Goal: Information Seeking & Learning: Learn about a topic

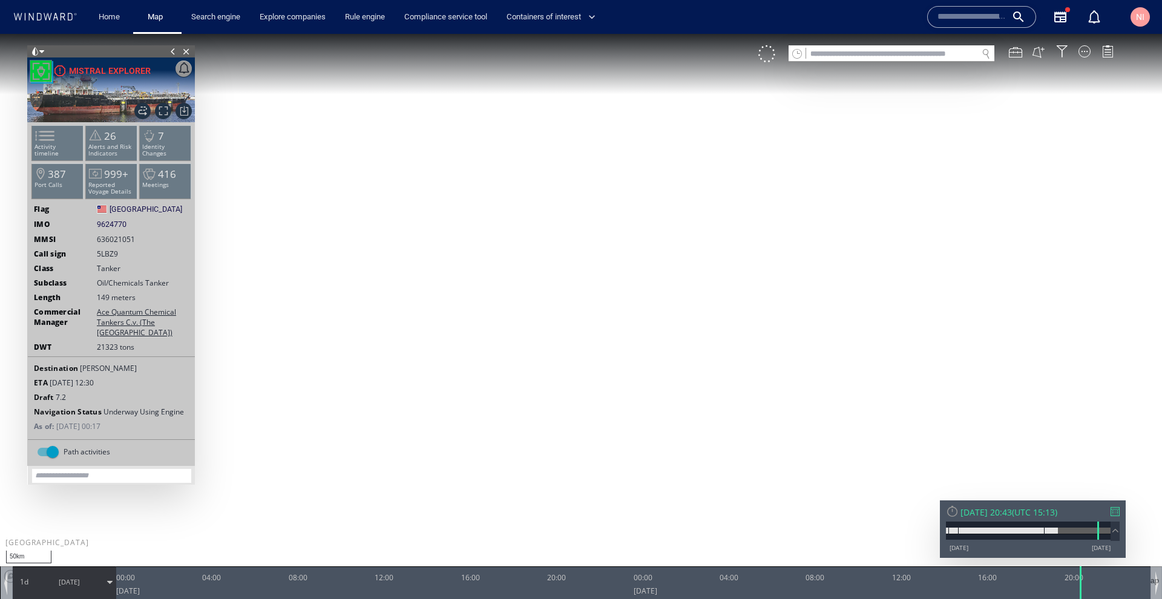
click at [882, 53] on input "text" at bounding box center [891, 54] width 171 height 16
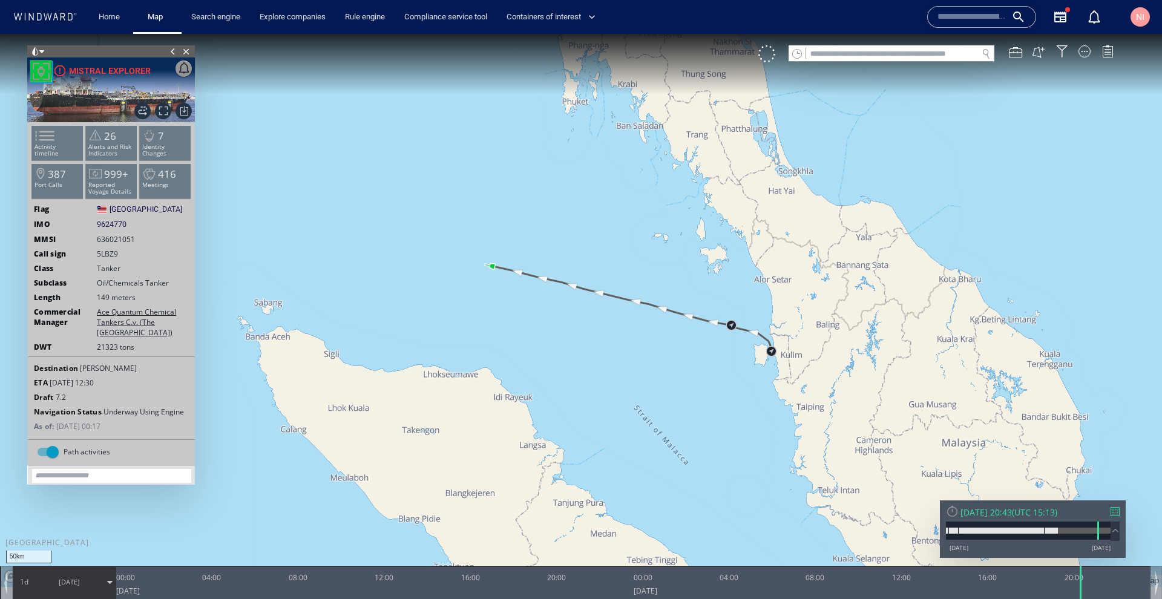
click at [970, 15] on input "text" at bounding box center [971, 17] width 69 height 18
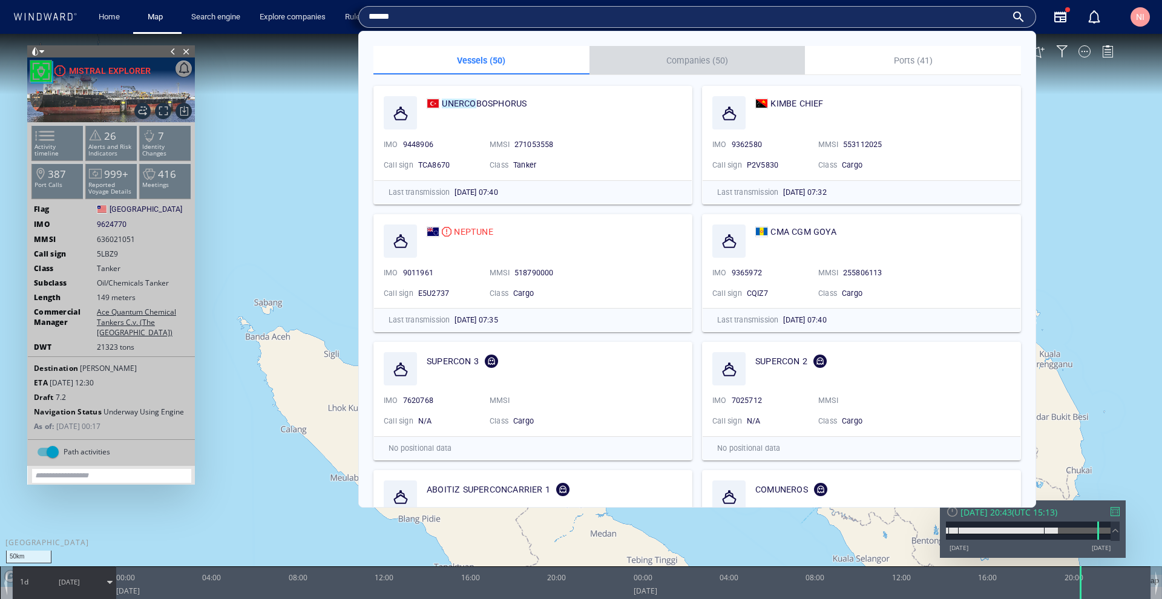
click at [715, 64] on p "Companies (50)" at bounding box center [698, 60] width 202 height 15
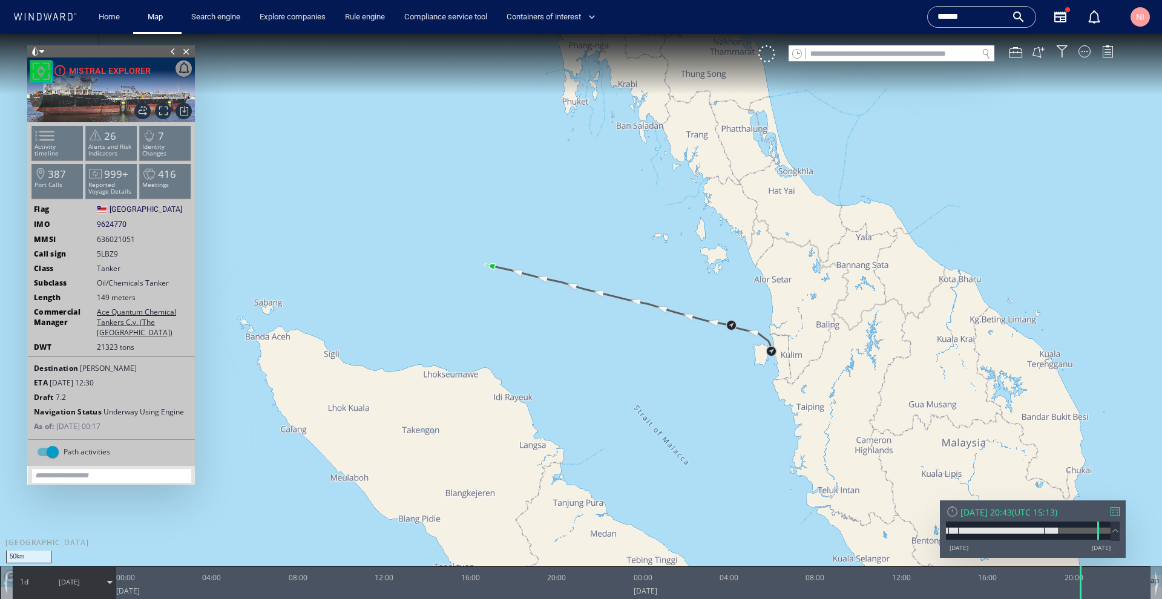
click at [992, 11] on input "******" at bounding box center [971, 17] width 69 height 18
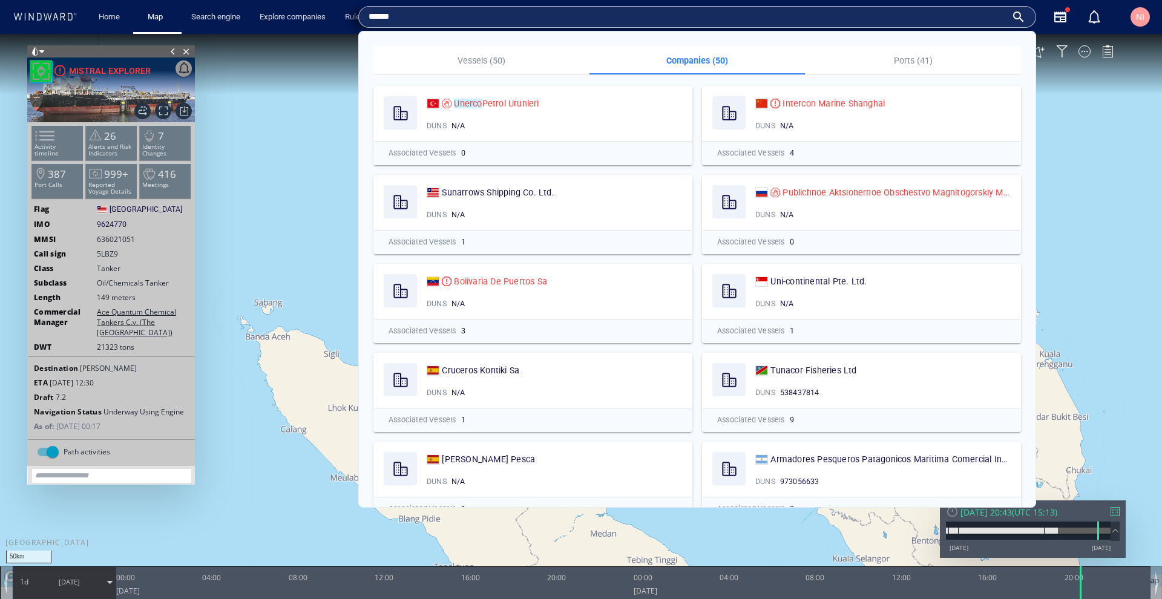
click at [680, 14] on input "******" at bounding box center [688, 17] width 638 height 18
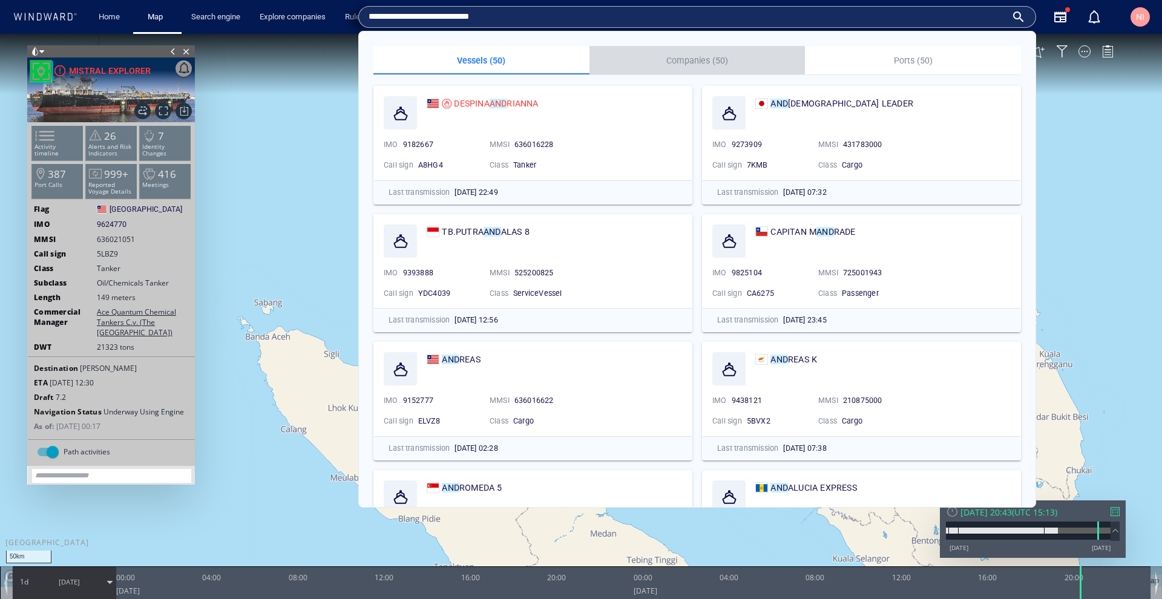
click at [700, 64] on p "Companies (50)" at bounding box center [698, 60] width 202 height 15
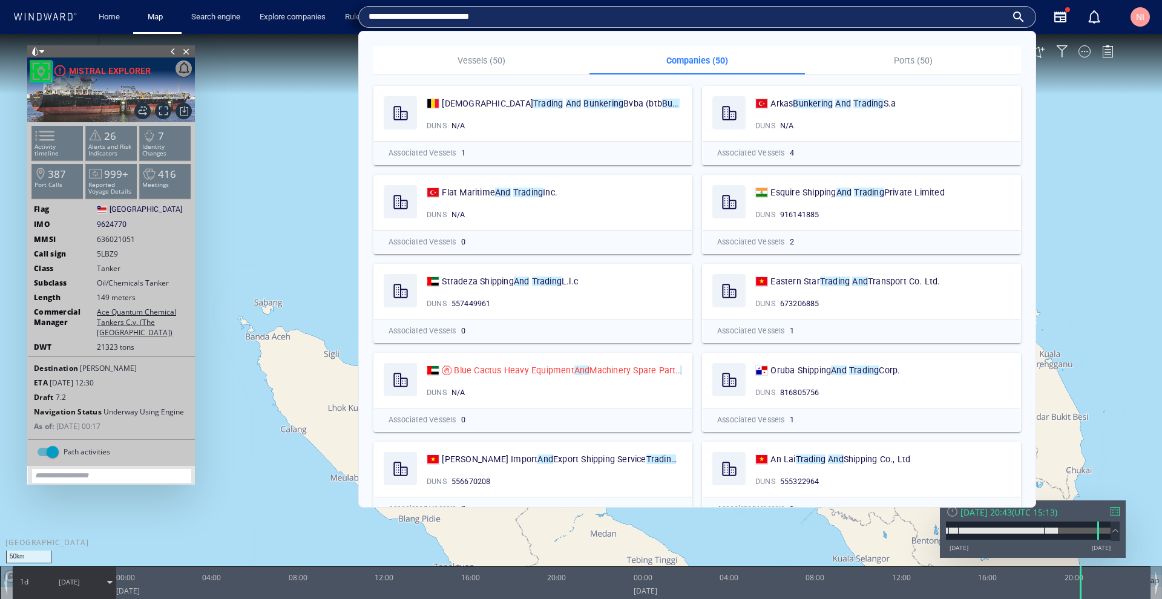
drag, startPoint x: 400, startPoint y: 15, endPoint x: 547, endPoint y: 15, distance: 147.0
click at [547, 15] on input "**********" at bounding box center [688, 17] width 638 height 18
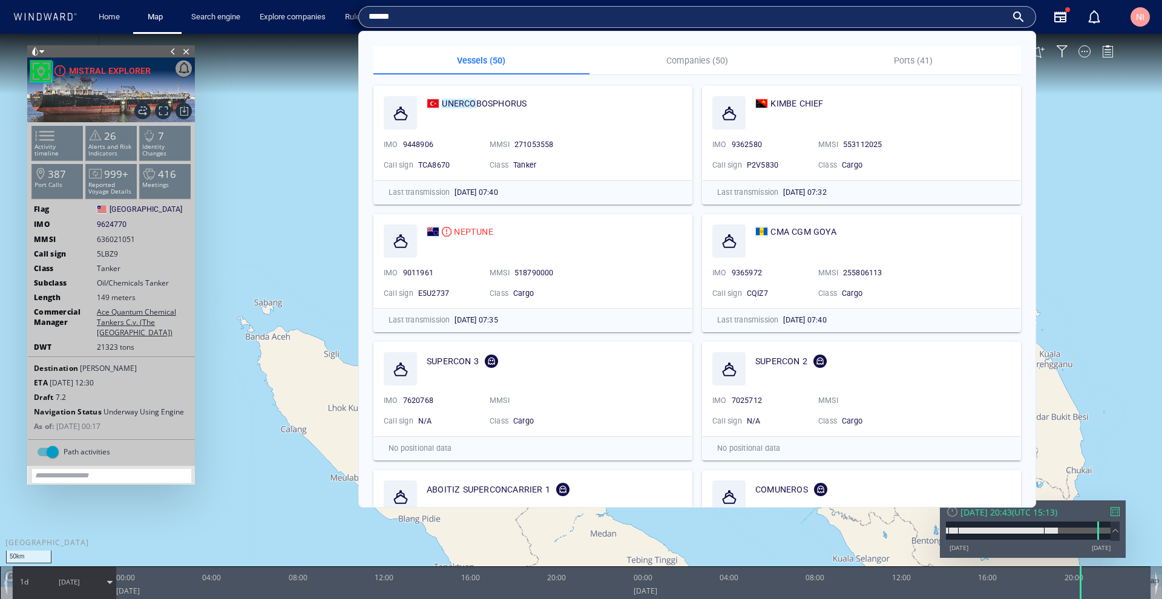
type input "******"
drag, startPoint x: 547, startPoint y: 15, endPoint x: 677, endPoint y: 67, distance: 139.6
click at [677, 67] on p "Companies (50)" at bounding box center [698, 60] width 202 height 15
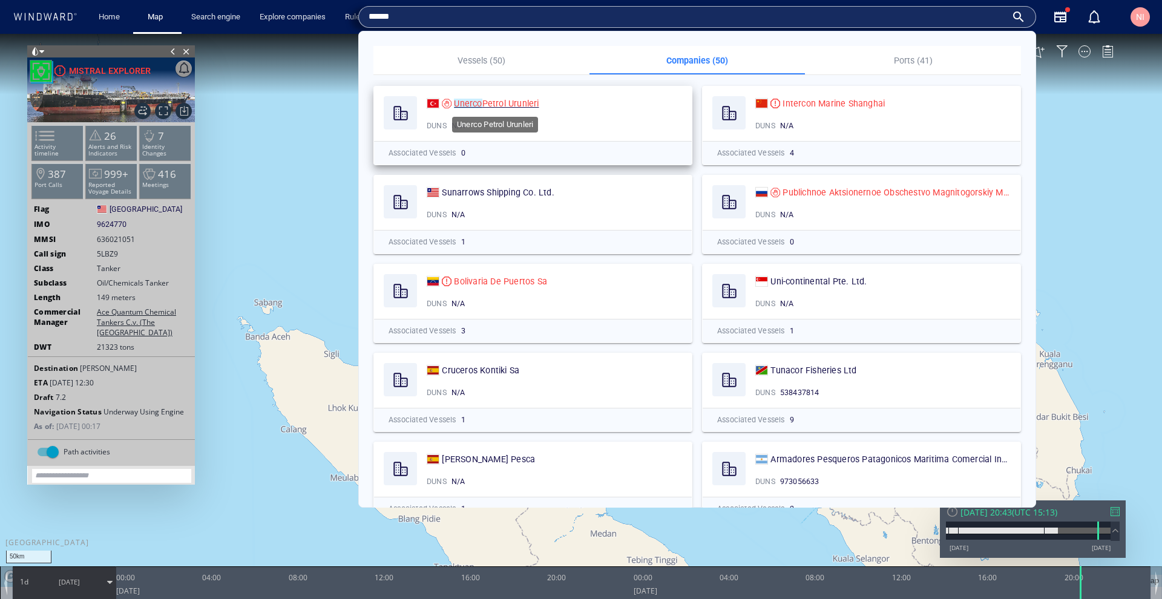
click at [488, 102] on span "Petrol Urunleri" at bounding box center [510, 104] width 57 height 10
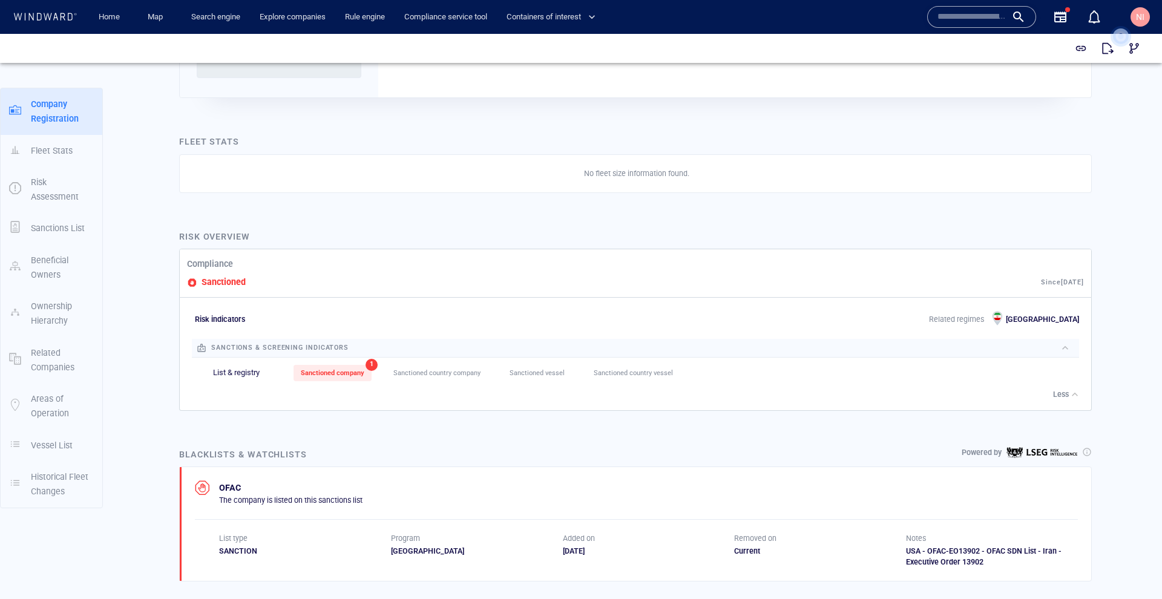
scroll to position [174, 0]
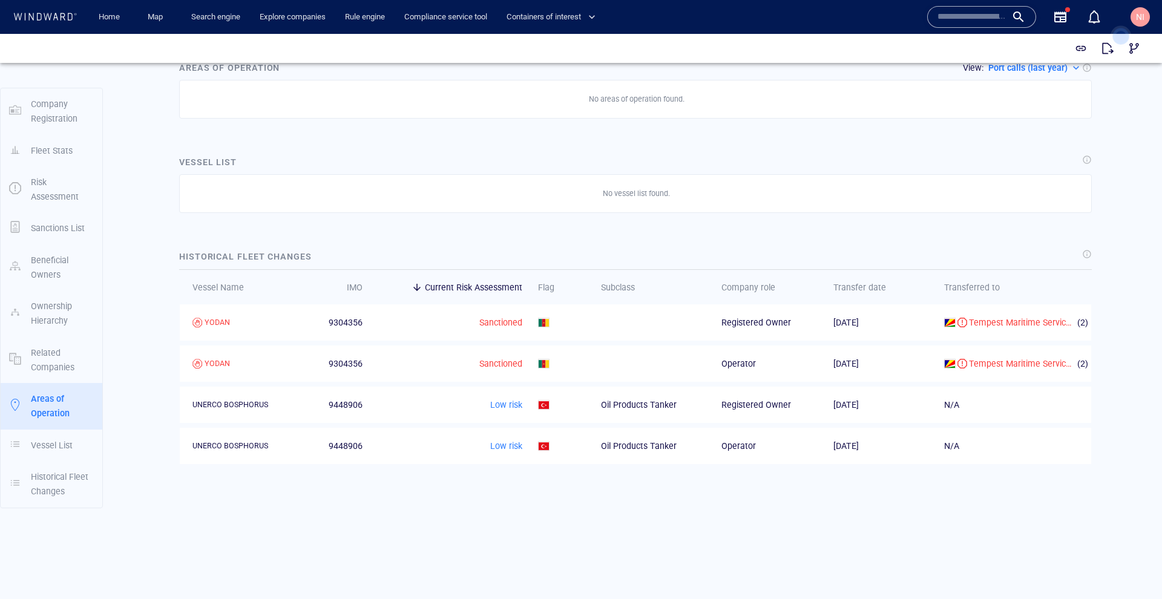
scroll to position [1016, 0]
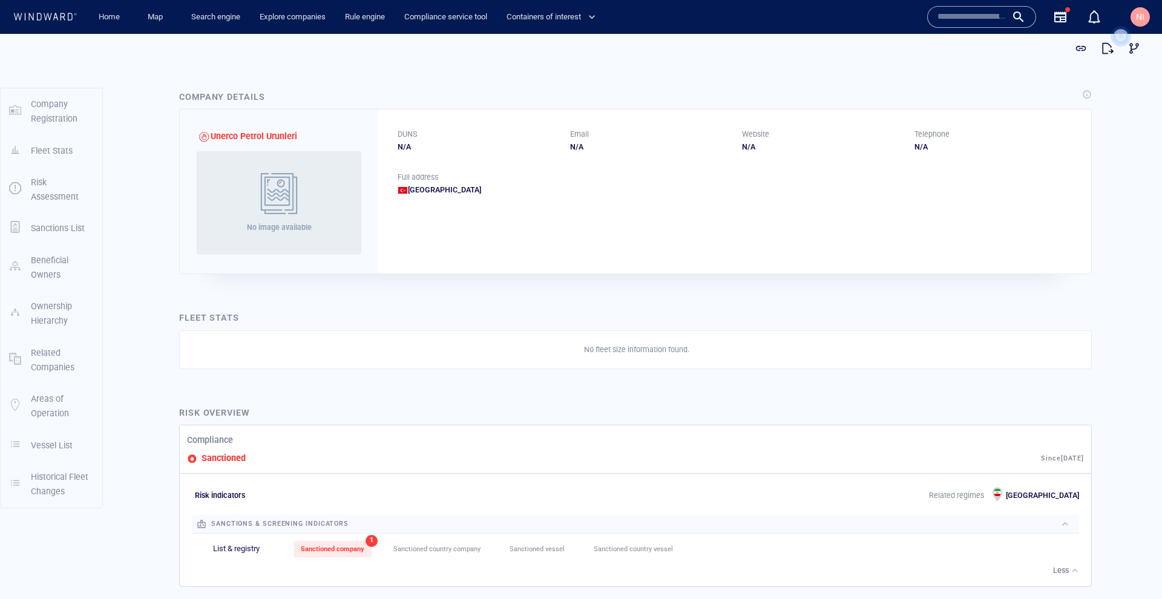
click at [958, 17] on input "text" at bounding box center [971, 17] width 69 height 18
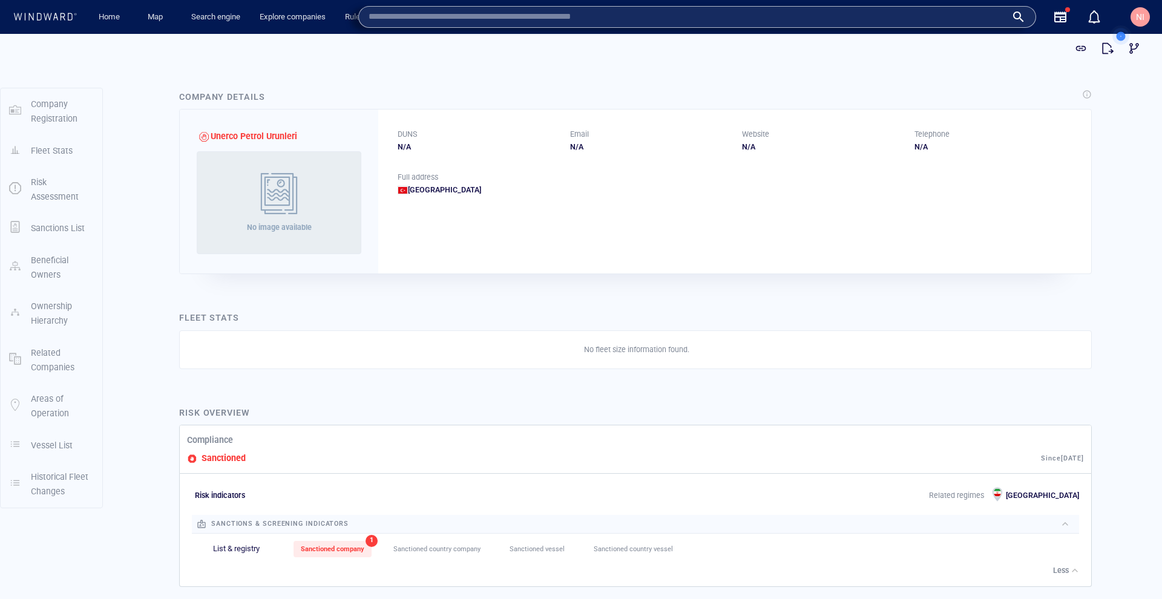
paste input "*******"
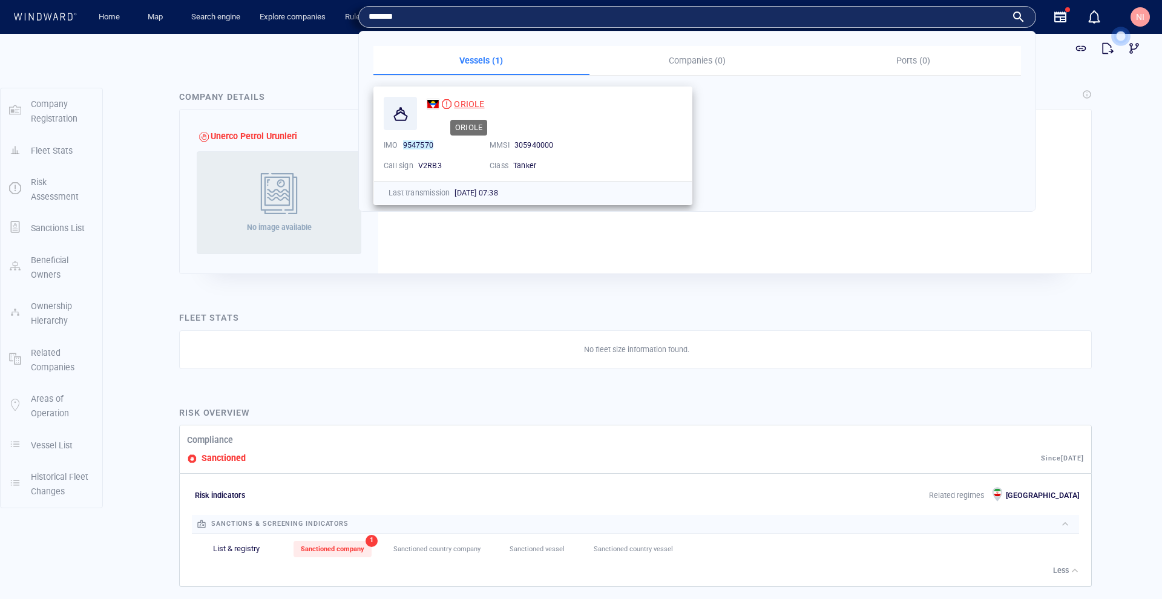
type input "*******"
click at [474, 100] on span "ORIOLE" at bounding box center [469, 104] width 30 height 10
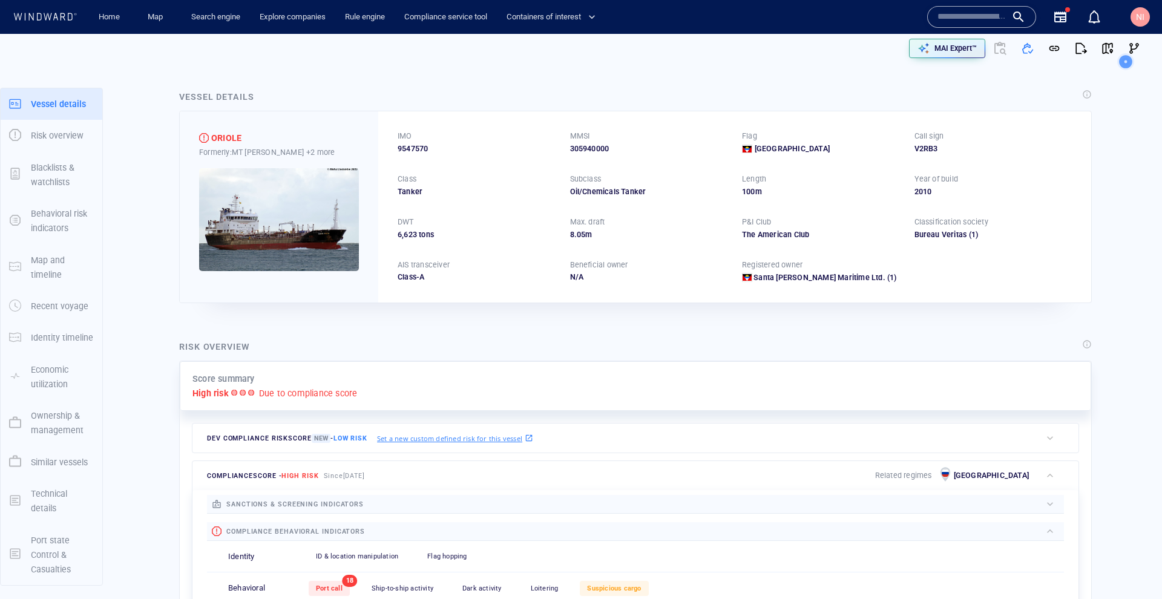
click at [943, 15] on input "text" at bounding box center [971, 17] width 69 height 18
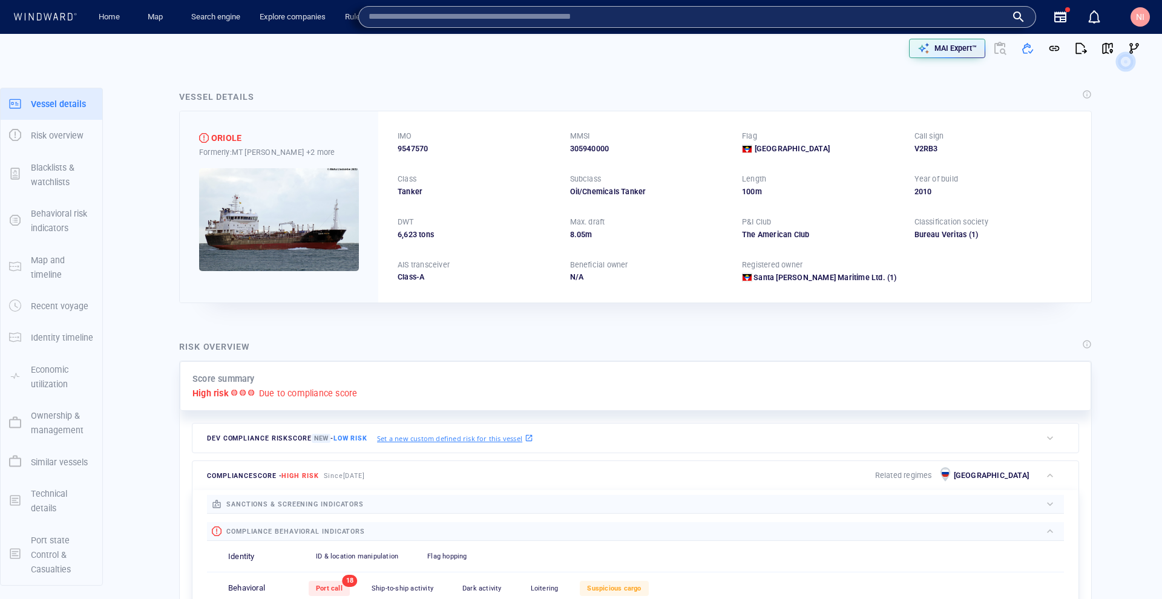
paste input "*******"
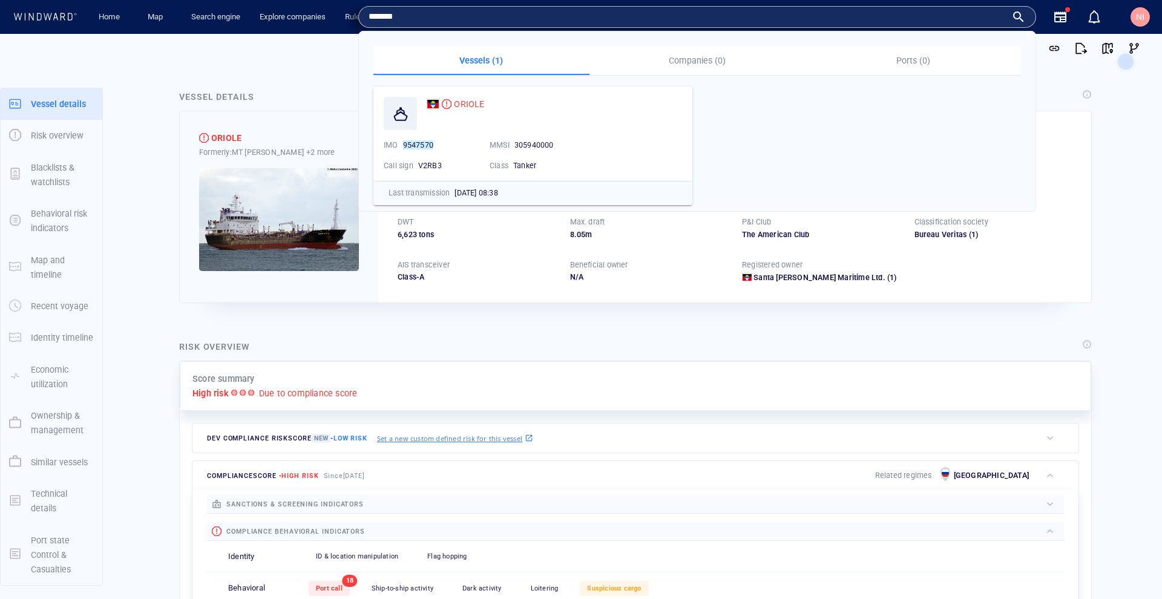
click at [478, 330] on div "Risk overview Score summary High risk Due to compliance score Dev Compliance ri…" at bounding box center [635, 541] width 932 height 422
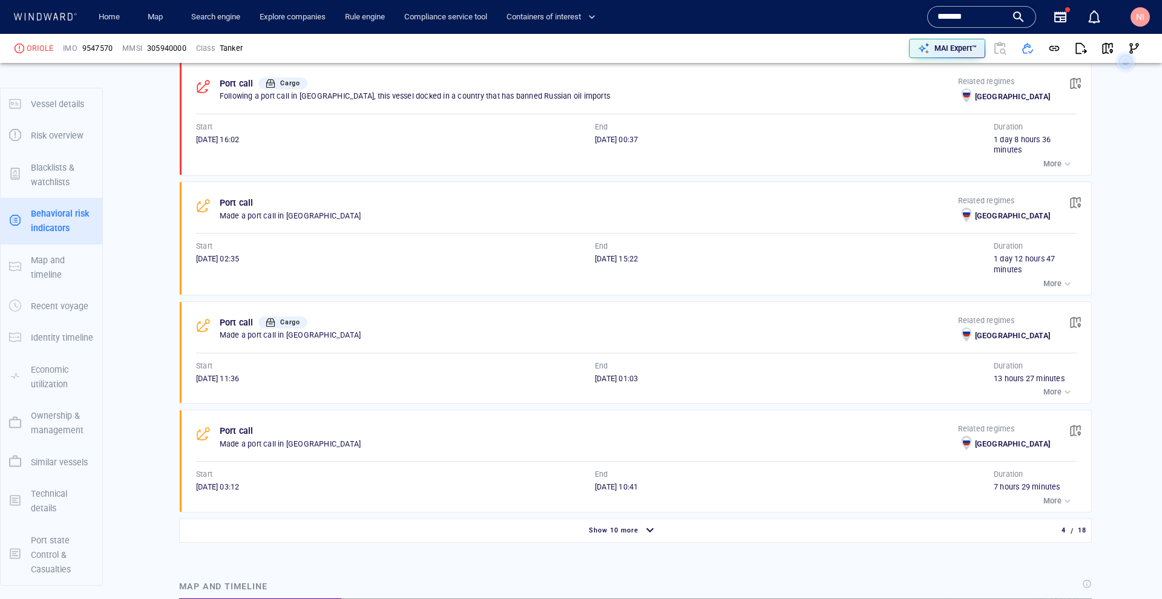
scroll to position [943, 0]
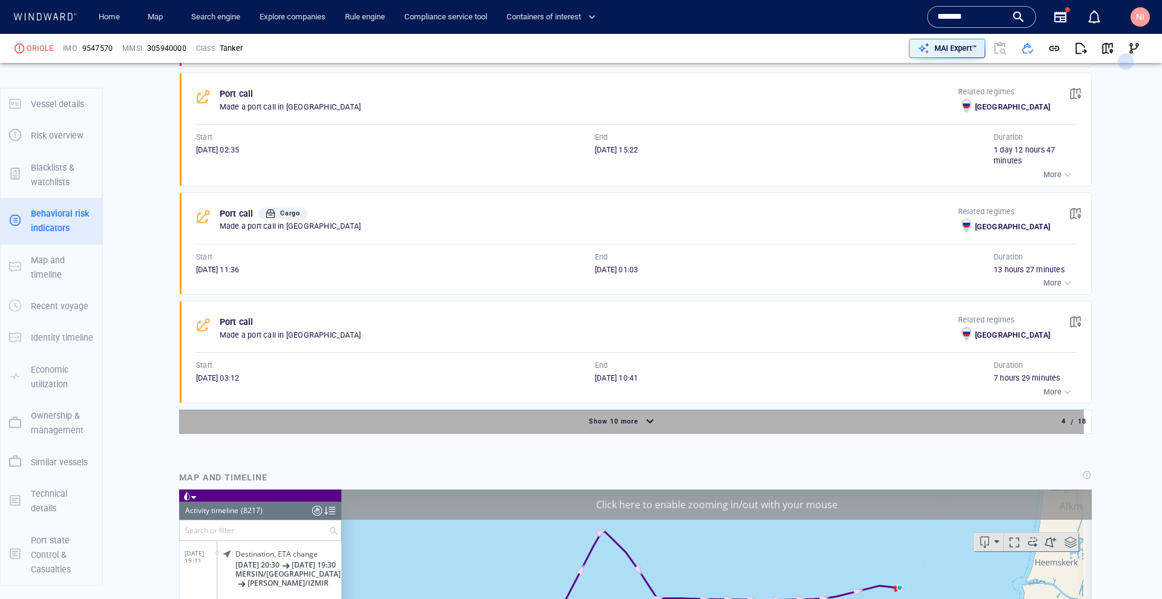
click at [316, 413] on div "Show 10 more" at bounding box center [623, 421] width 882 height 21
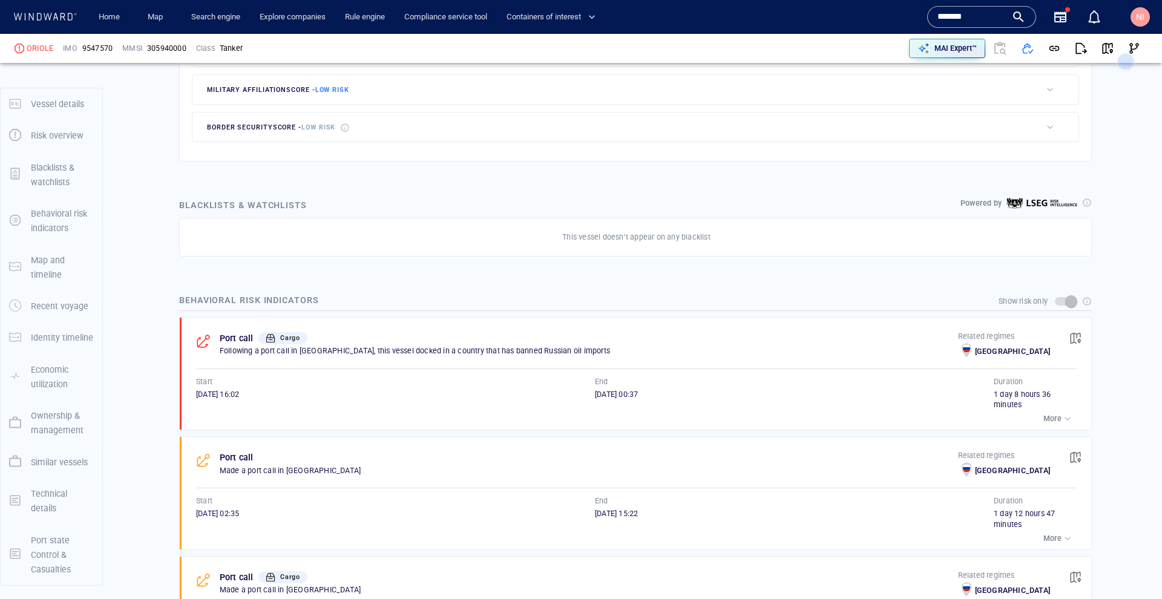
scroll to position [533, 0]
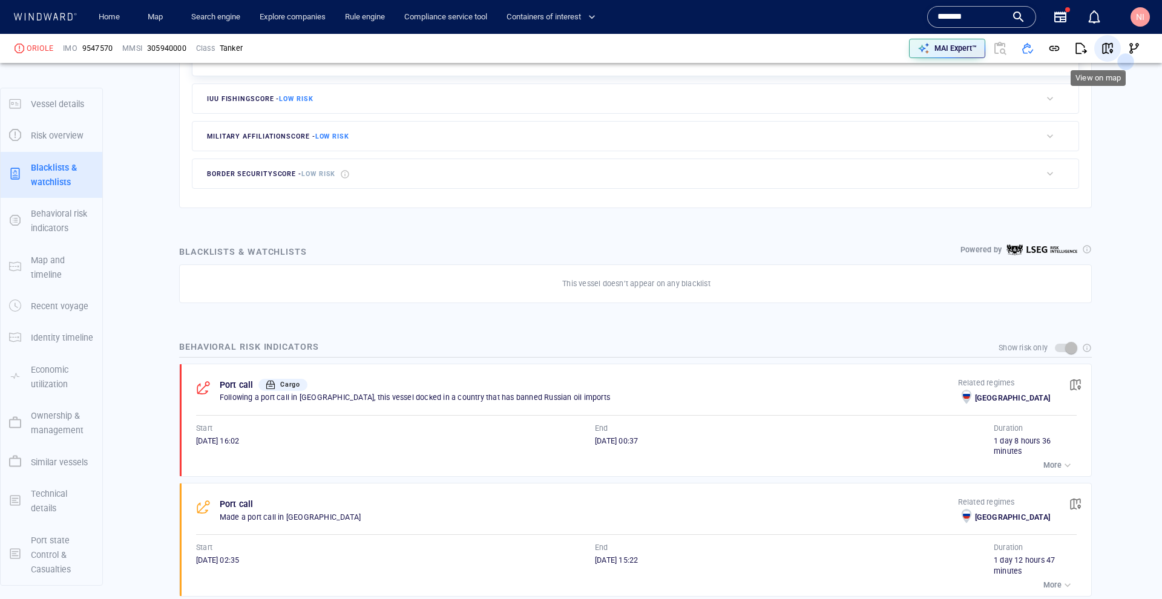
click at [1104, 47] on span "button" at bounding box center [1107, 48] width 12 height 12
click at [961, 17] on input "*******" at bounding box center [971, 17] width 69 height 18
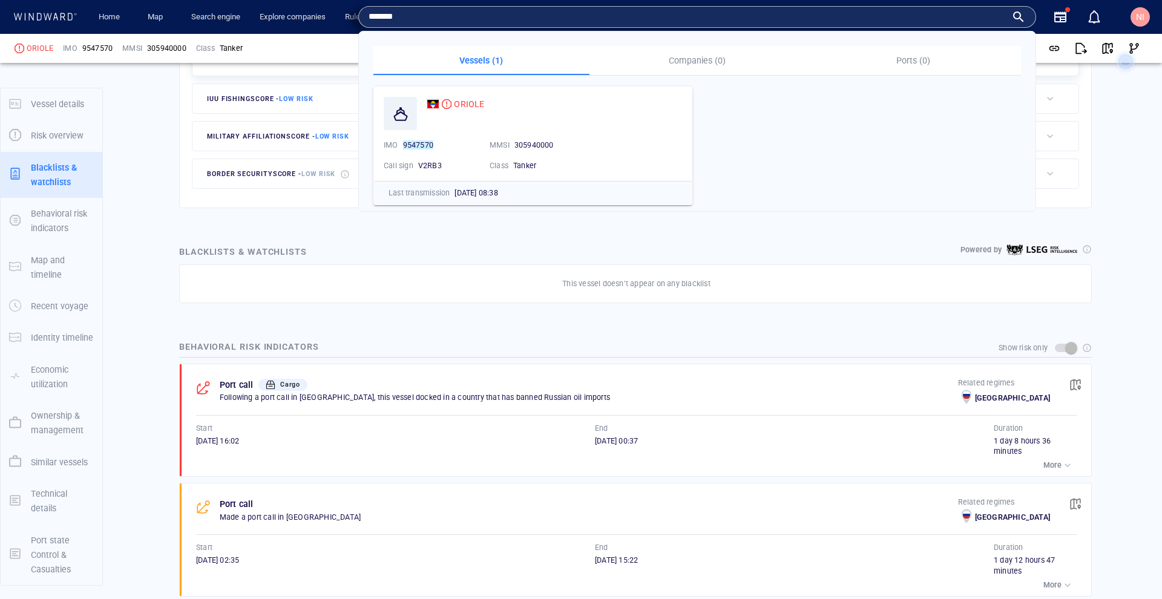
click at [961, 17] on input "*******" at bounding box center [688, 17] width 638 height 18
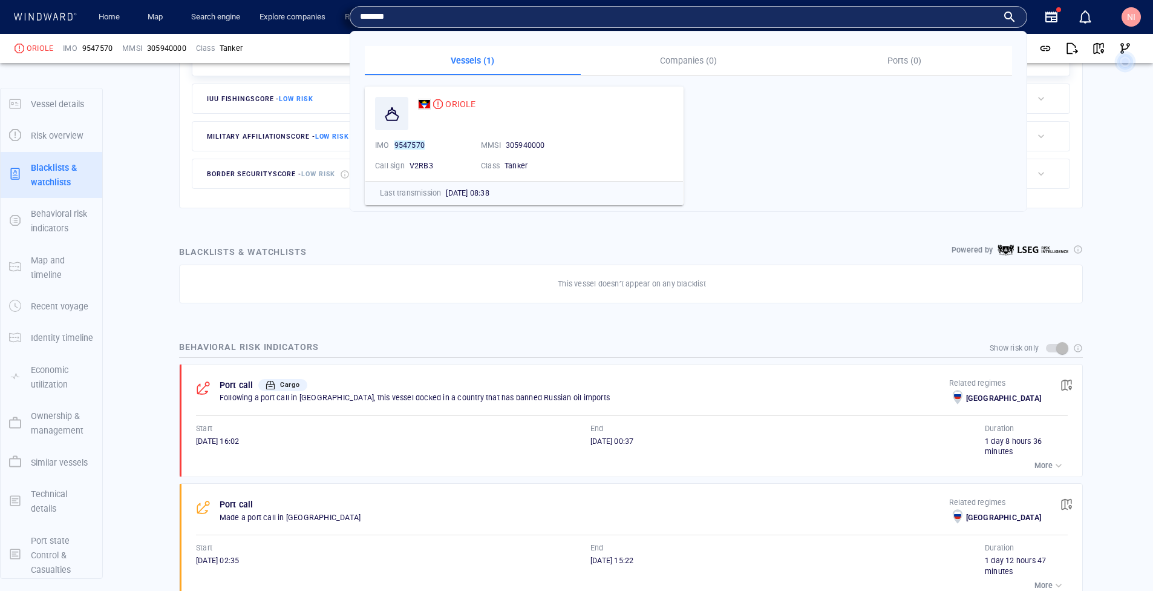
click at [961, 17] on input "*******" at bounding box center [679, 17] width 638 height 18
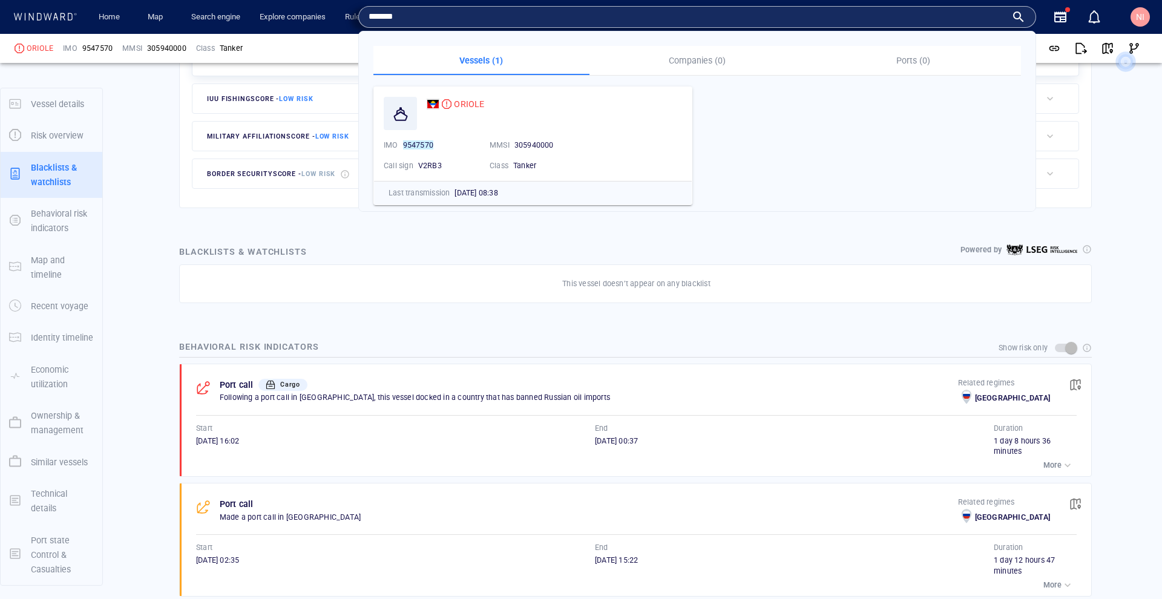
paste input "text"
type input "*******"
click at [493, 100] on span "AXIOS STAR" at bounding box center [490, 104] width 48 height 10
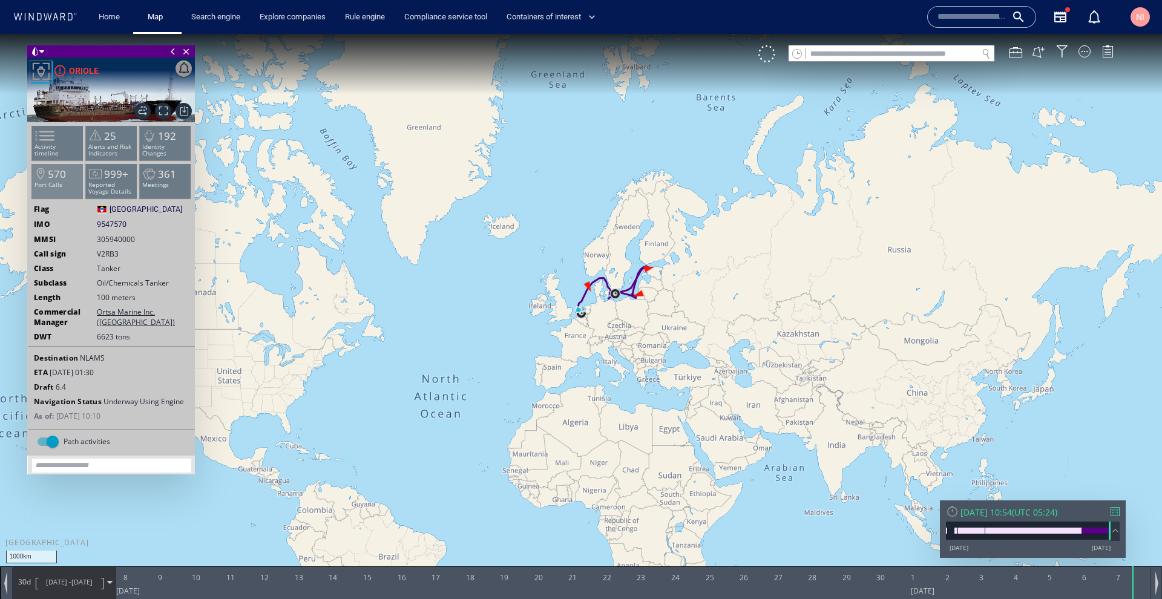
click at [80, 176] on li "570 Port Calls" at bounding box center [57, 180] width 51 height 35
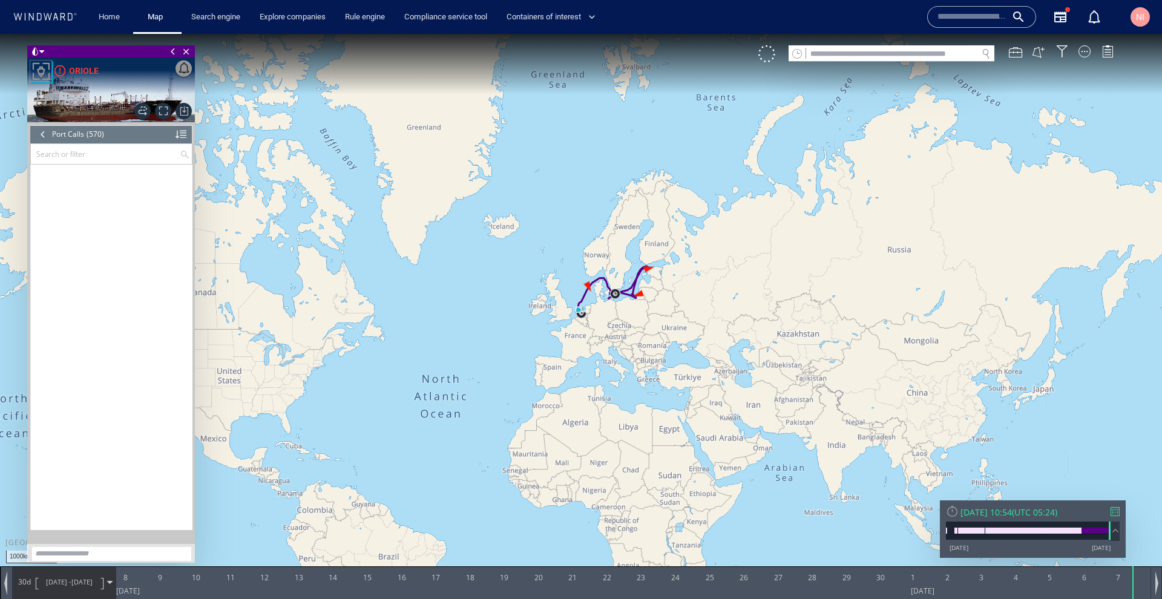
scroll to position [18606, 0]
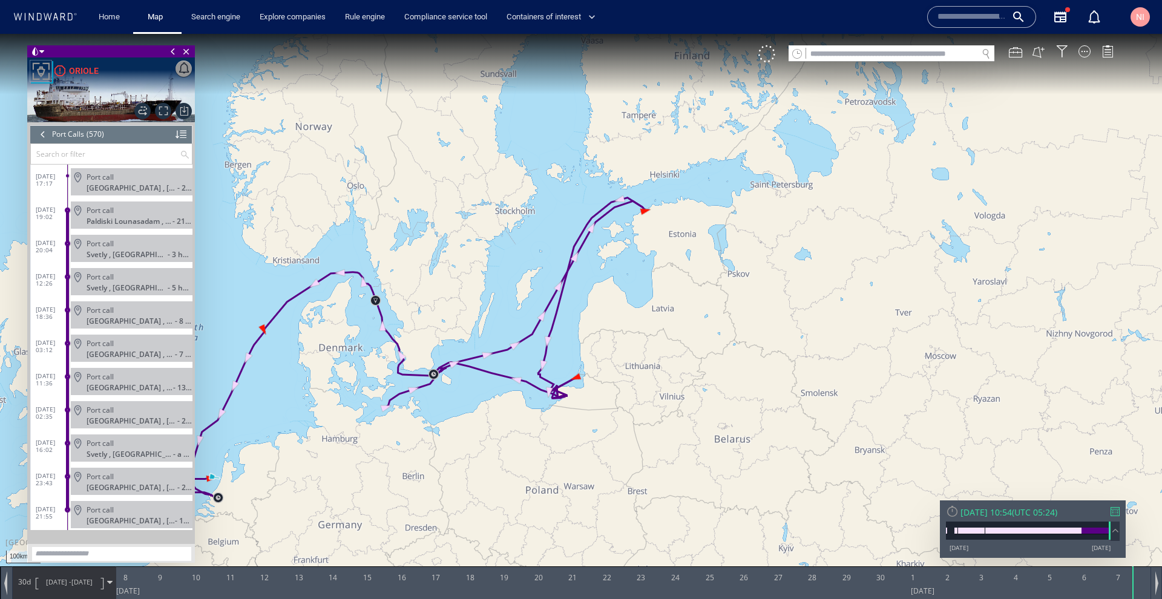
drag, startPoint x: 291, startPoint y: 384, endPoint x: 494, endPoint y: 296, distance: 221.5
click at [494, 296] on canvas "Map" at bounding box center [581, 310] width 1162 height 553
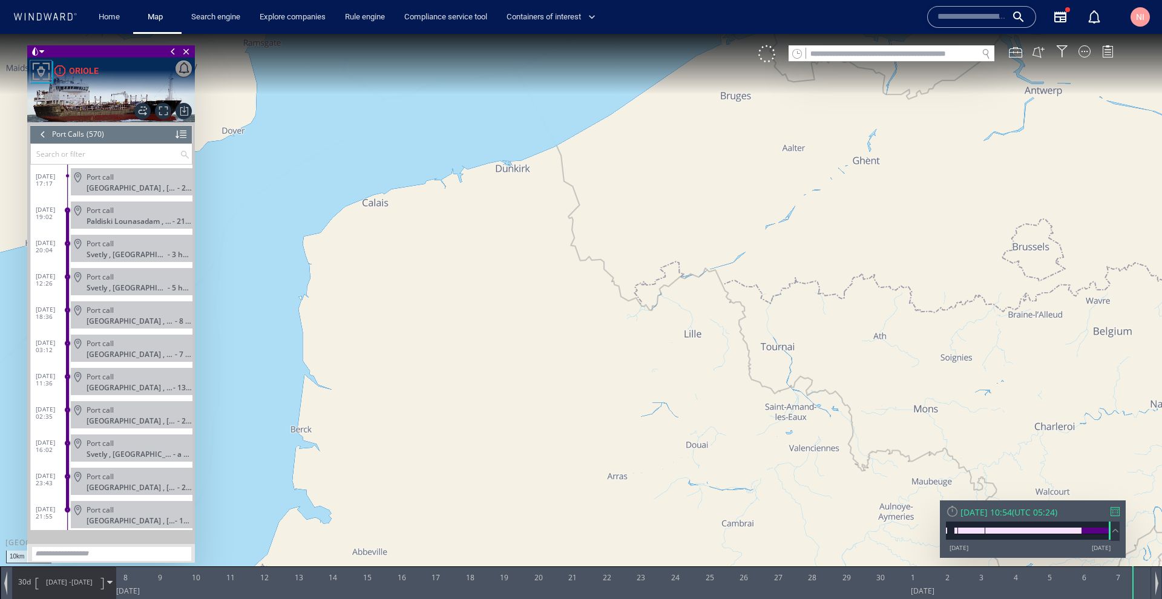
drag, startPoint x: 562, startPoint y: 160, endPoint x: 444, endPoint y: 484, distance: 344.6
click at [440, 493] on canvas "Map" at bounding box center [581, 310] width 1162 height 553
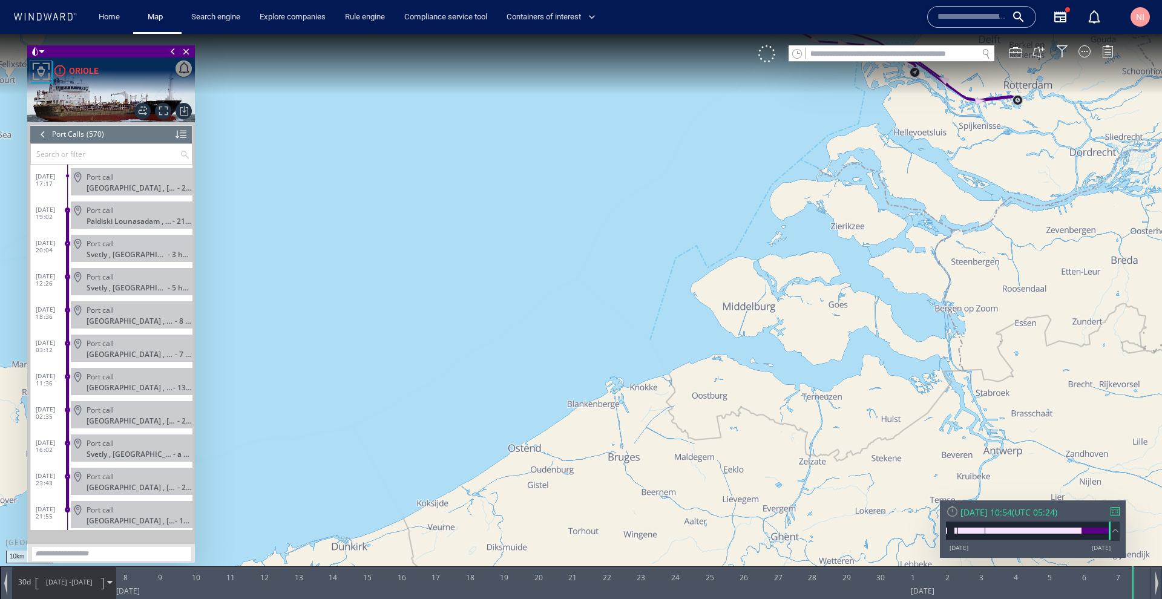
drag, startPoint x: 629, startPoint y: 160, endPoint x: 539, endPoint y: 432, distance: 286.3
click at [514, 470] on canvas "Map" at bounding box center [581, 310] width 1162 height 553
drag, startPoint x: 697, startPoint y: 230, endPoint x: 464, endPoint y: 355, distance: 265.1
click at [464, 355] on canvas "Map" at bounding box center [581, 310] width 1162 height 553
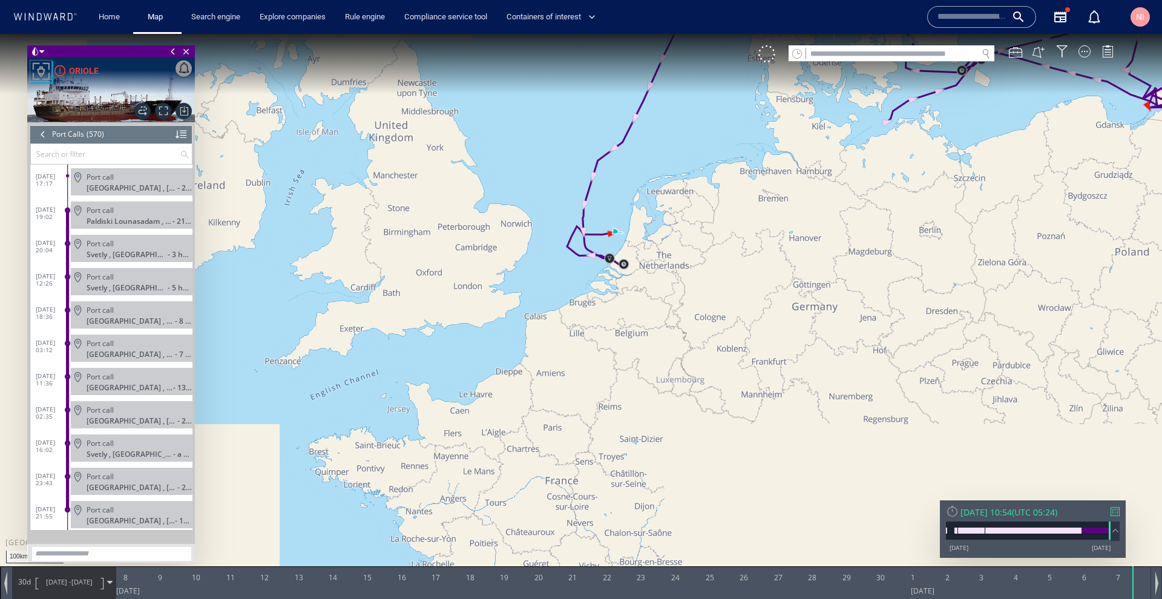
drag, startPoint x: 668, startPoint y: 166, endPoint x: 490, endPoint y: 408, distance: 300.3
click at [490, 408] on canvas "Map" at bounding box center [581, 310] width 1162 height 553
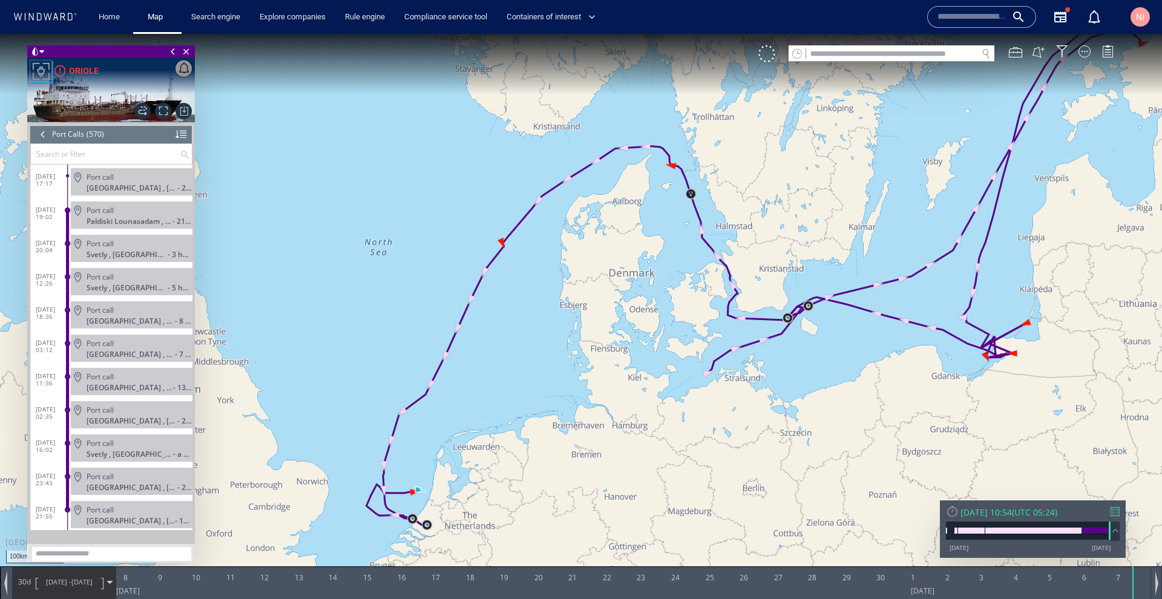
drag, startPoint x: 787, startPoint y: 349, endPoint x: 539, endPoint y: 338, distance: 247.7
click at [539, 338] on canvas "Map" at bounding box center [581, 310] width 1162 height 553
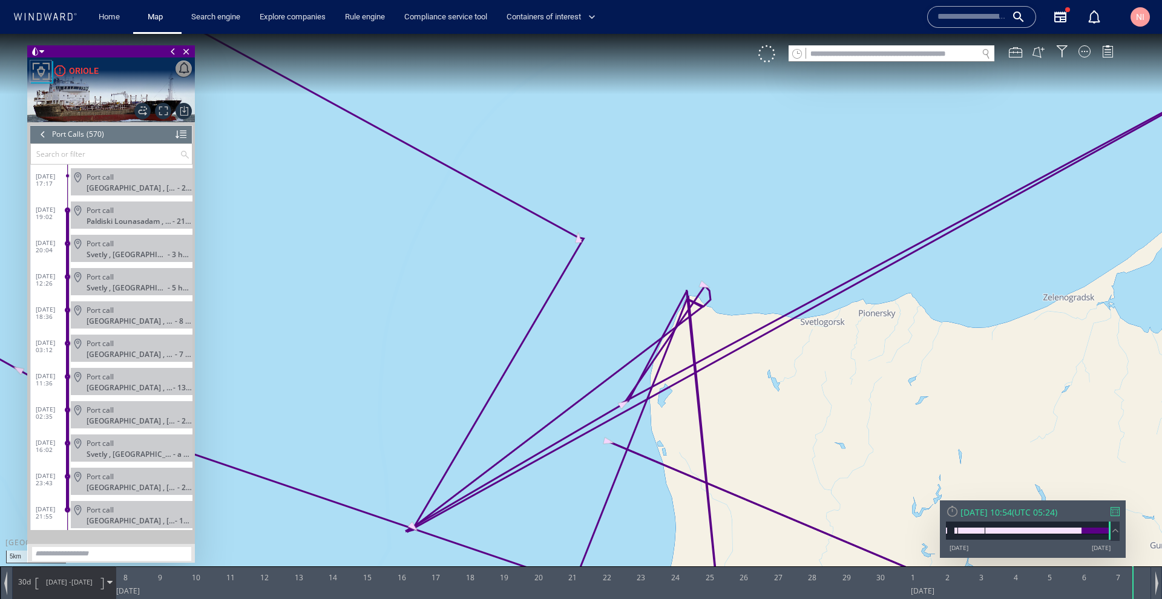
drag, startPoint x: 685, startPoint y: 373, endPoint x: 653, endPoint y: 128, distance: 247.8
click at [653, 128] on canvas "Map" at bounding box center [581, 310] width 1162 height 553
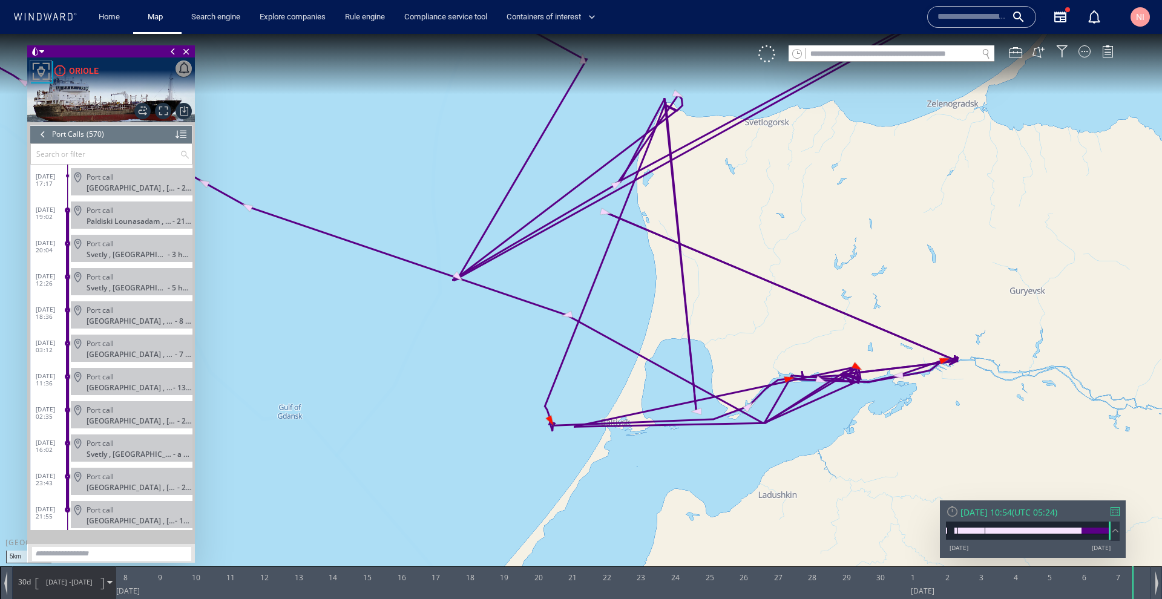
drag, startPoint x: 811, startPoint y: 408, endPoint x: 807, endPoint y: 423, distance: 15.6
click at [807, 423] on canvas "Map" at bounding box center [581, 310] width 1162 height 553
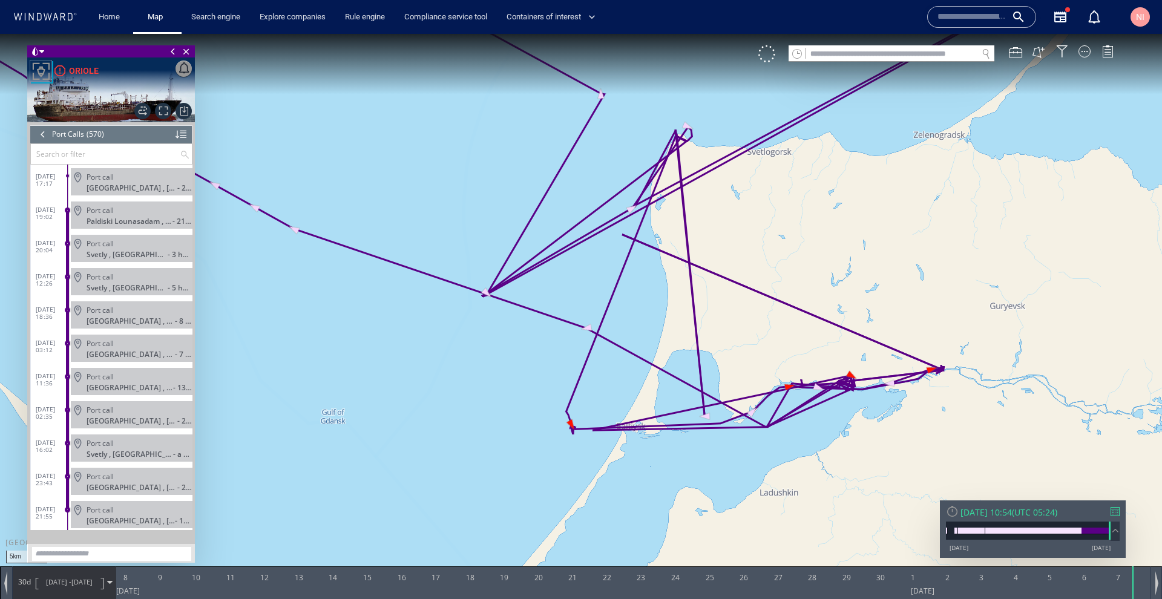
drag, startPoint x: 806, startPoint y: 422, endPoint x: 715, endPoint y: 319, distance: 137.6
click at [732, 427] on canvas "Map" at bounding box center [581, 310] width 1162 height 553
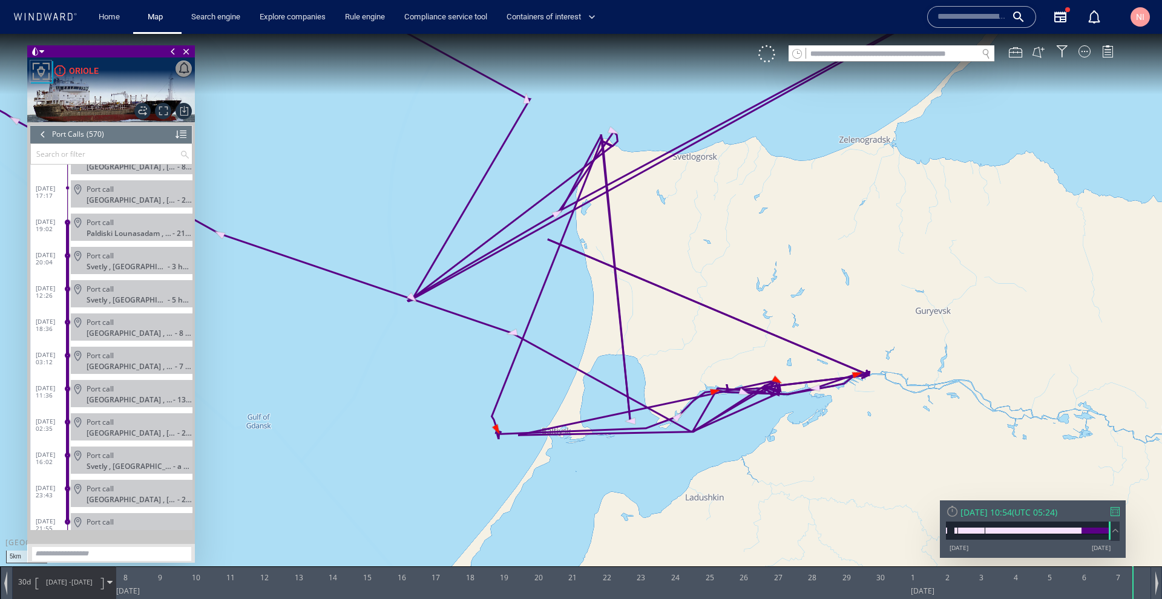
scroll to position [18599, 0]
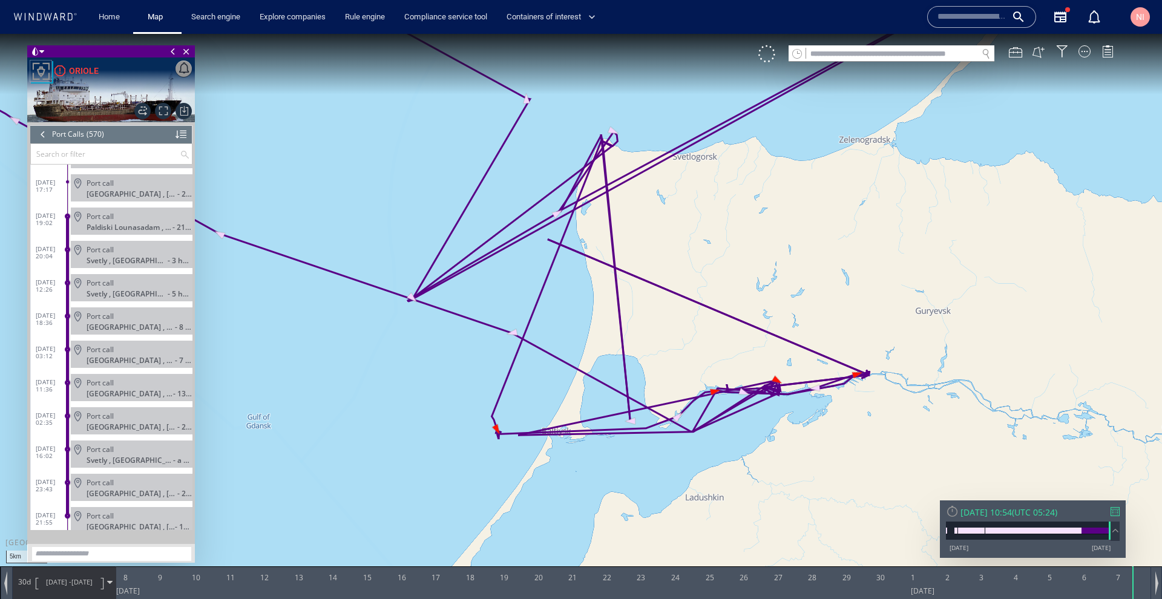
click at [67, 381] on span at bounding box center [67, 382] width 5 height 5
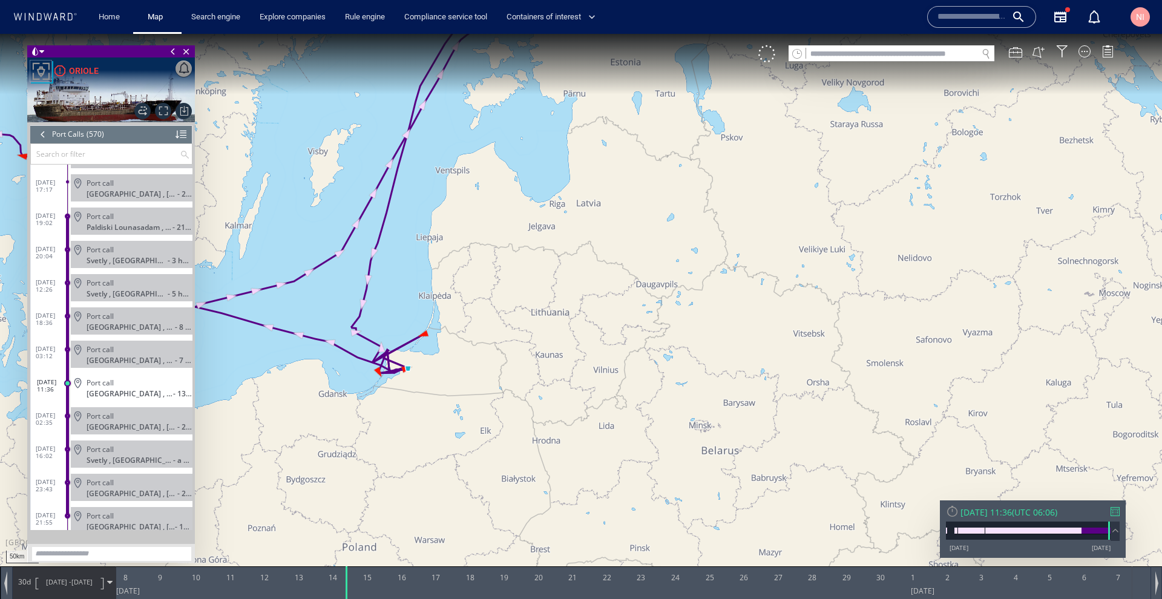
click at [67, 384] on span at bounding box center [67, 383] width 7 height 7
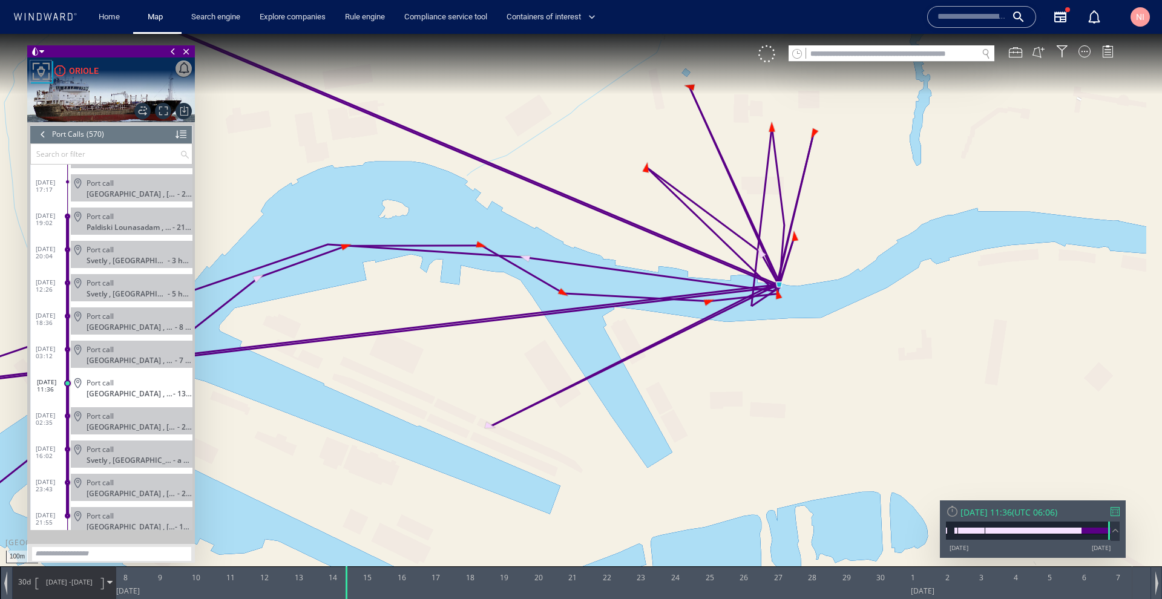
drag, startPoint x: 818, startPoint y: 303, endPoint x: 800, endPoint y: 346, distance: 46.4
click at [800, 346] on canvas "Map" at bounding box center [581, 310] width 1162 height 553
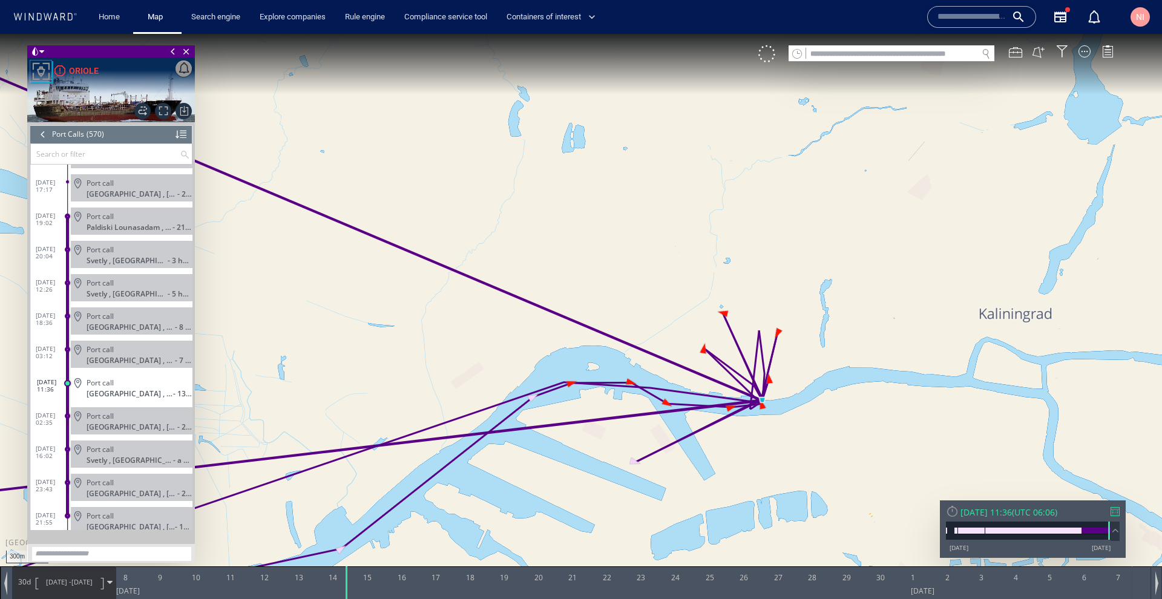
click at [925, 47] on input "text" at bounding box center [891, 54] width 171 height 16
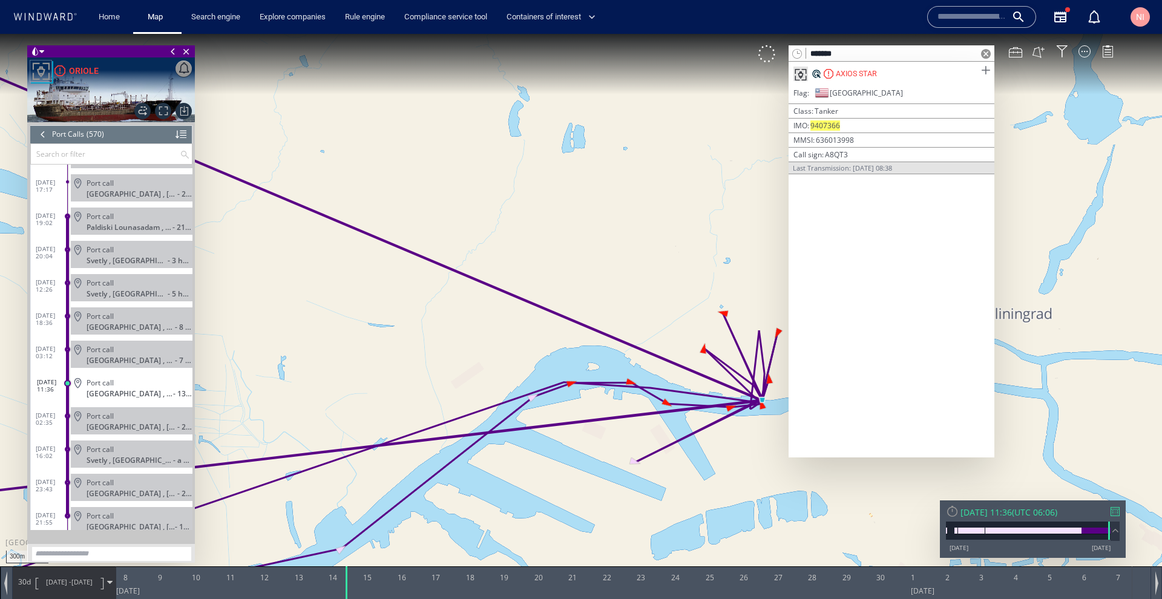
type input "*******"
click at [987, 70] on span at bounding box center [985, 70] width 15 height 15
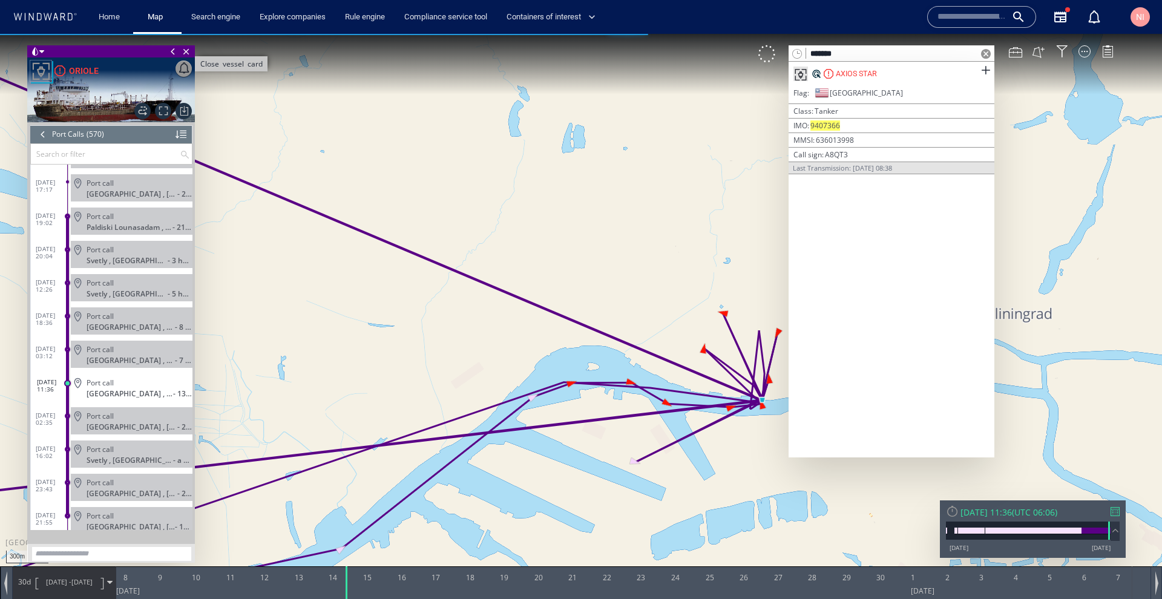
click at [188, 50] on span "Close vessel card" at bounding box center [186, 51] width 13 height 12
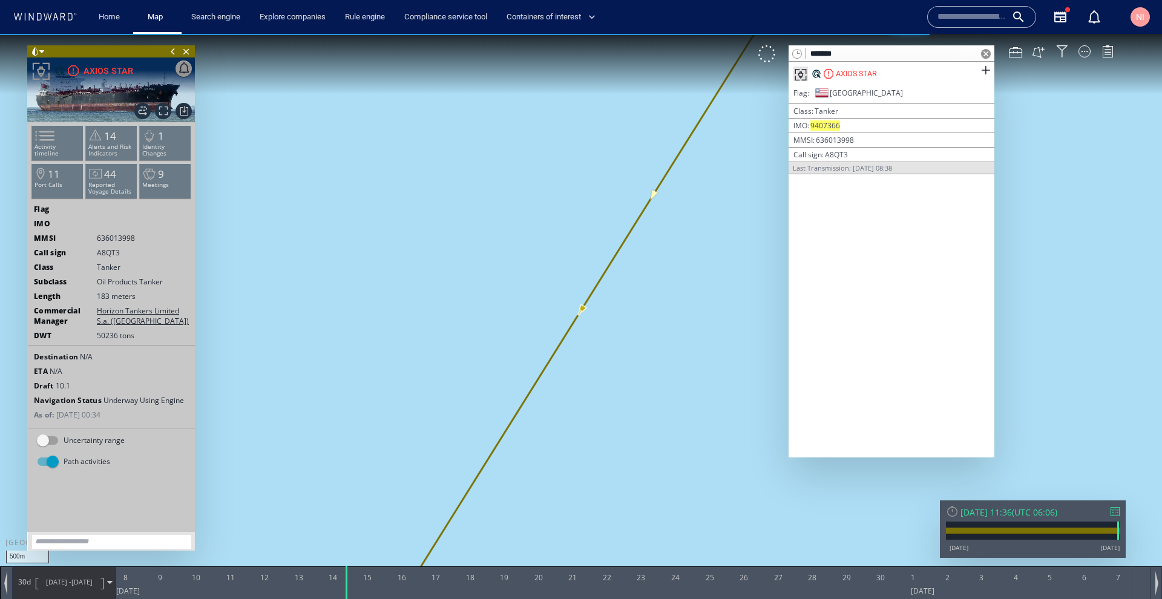
click at [984, 54] on span at bounding box center [986, 54] width 10 height 10
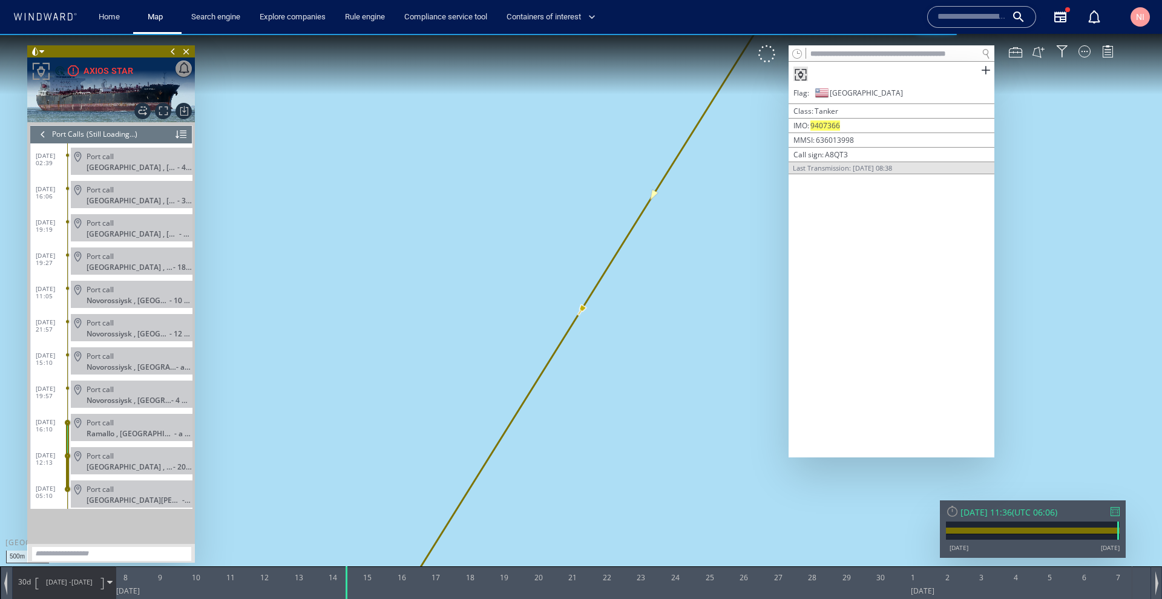
scroll to position [13, 0]
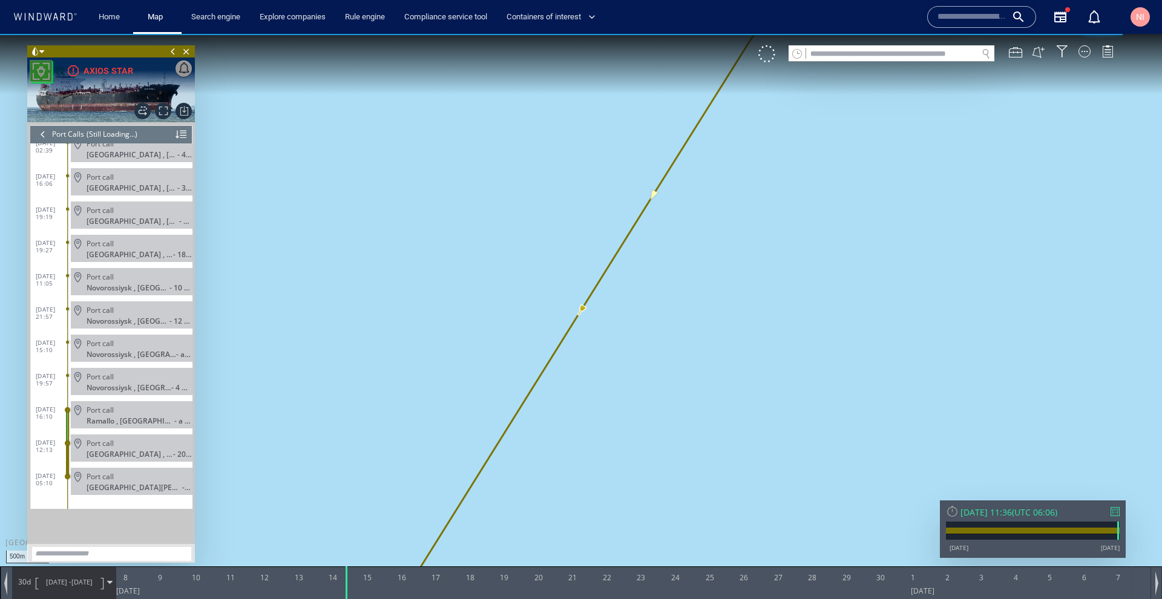
click at [45, 134] on div at bounding box center [42, 134] width 13 height 18
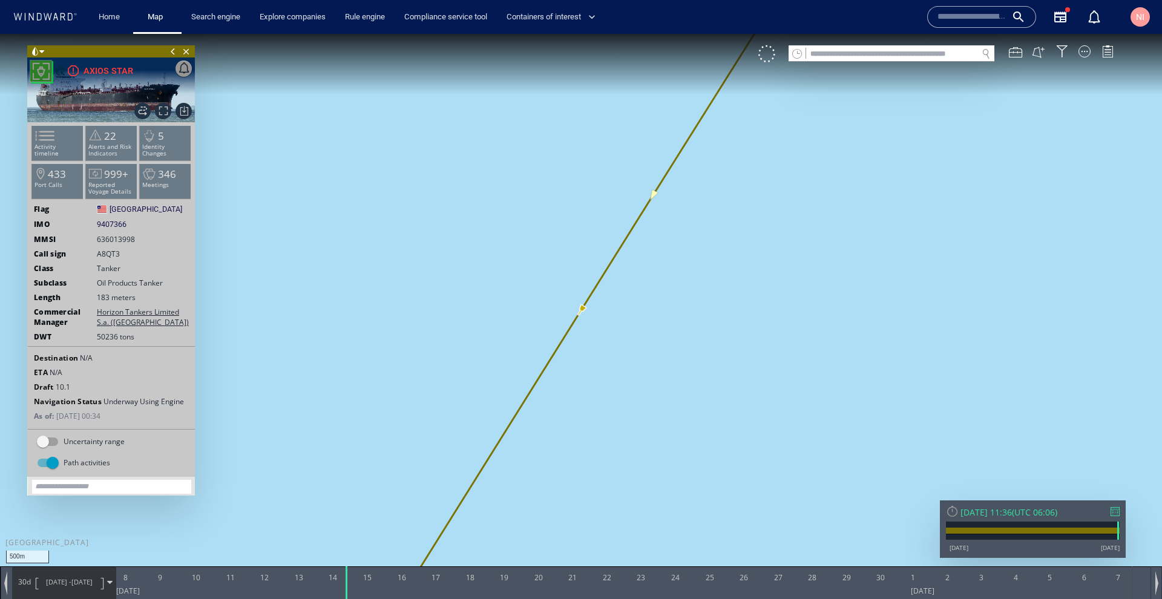
click at [109, 223] on span "9407366" at bounding box center [112, 224] width 30 height 11
copy span "9407366"
click at [47, 145] on span at bounding box center [37, 136] width 18 height 18
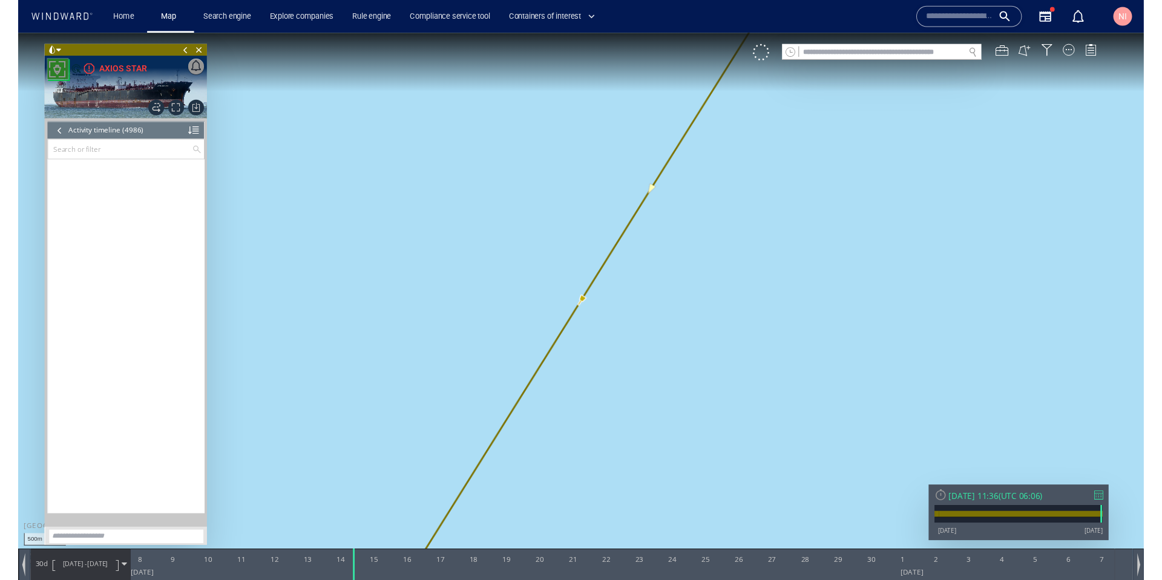
scroll to position [164715, 0]
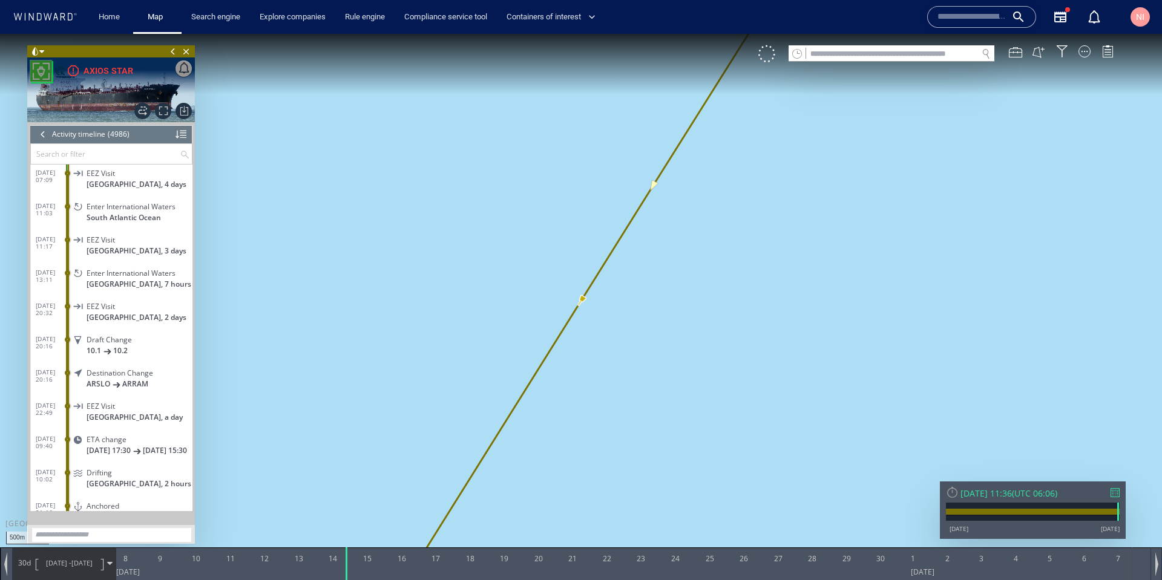
scroll to position [164777, 0]
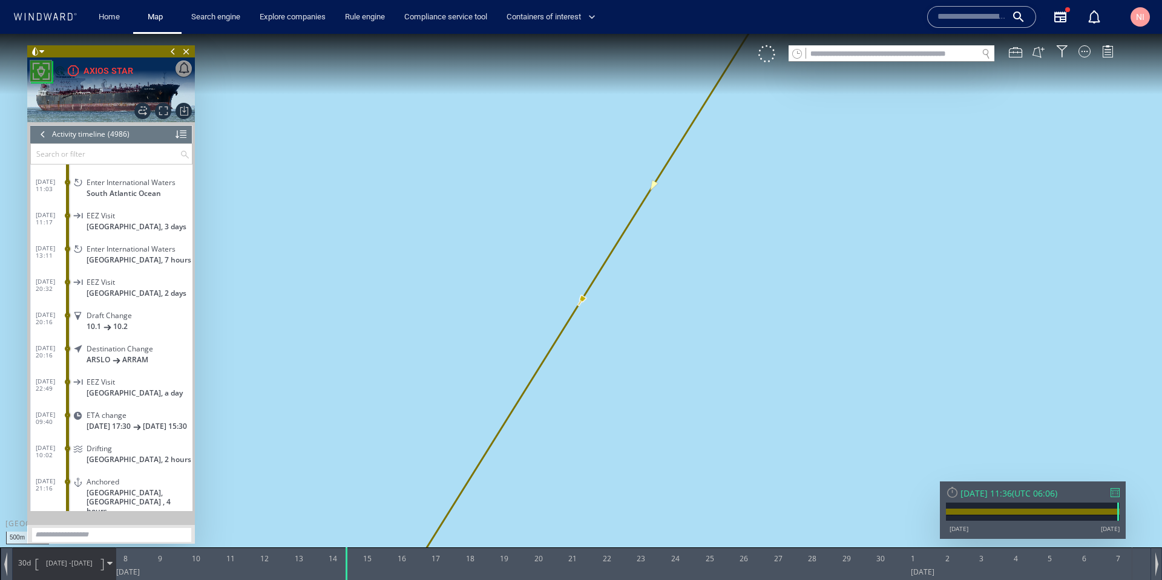
click at [40, 130] on div at bounding box center [42, 134] width 13 height 18
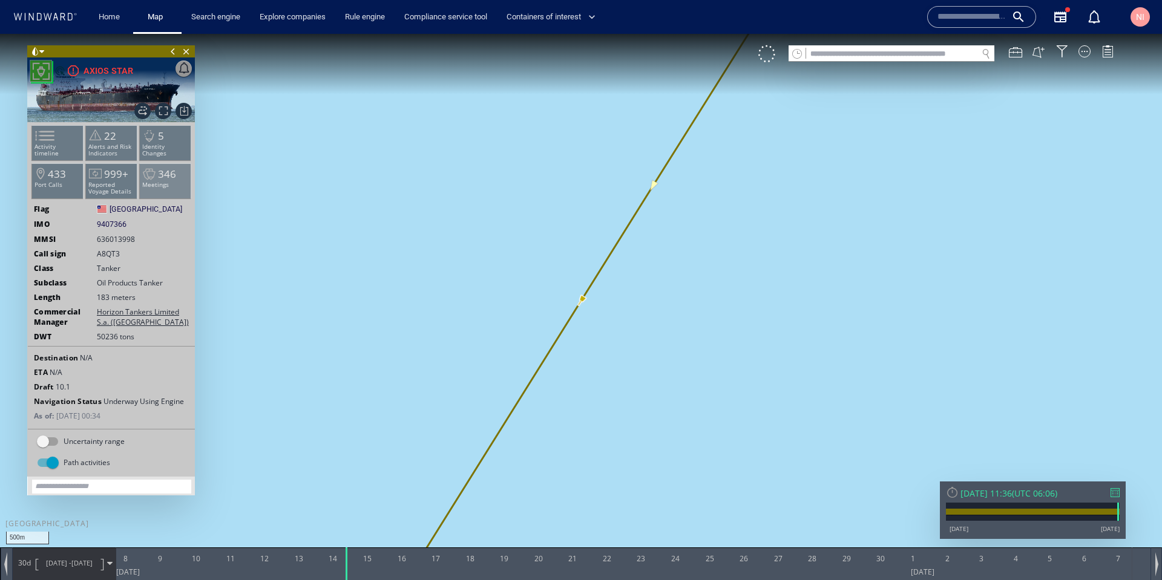
click at [151, 175] on span at bounding box center [149, 175] width 18 height 18
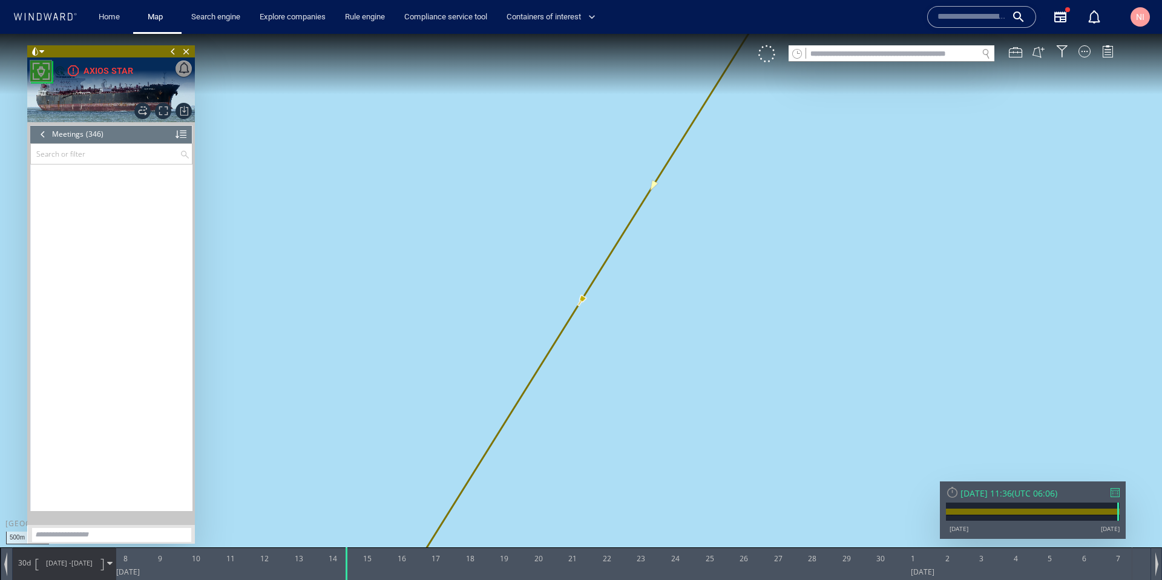
scroll to position [11169, 0]
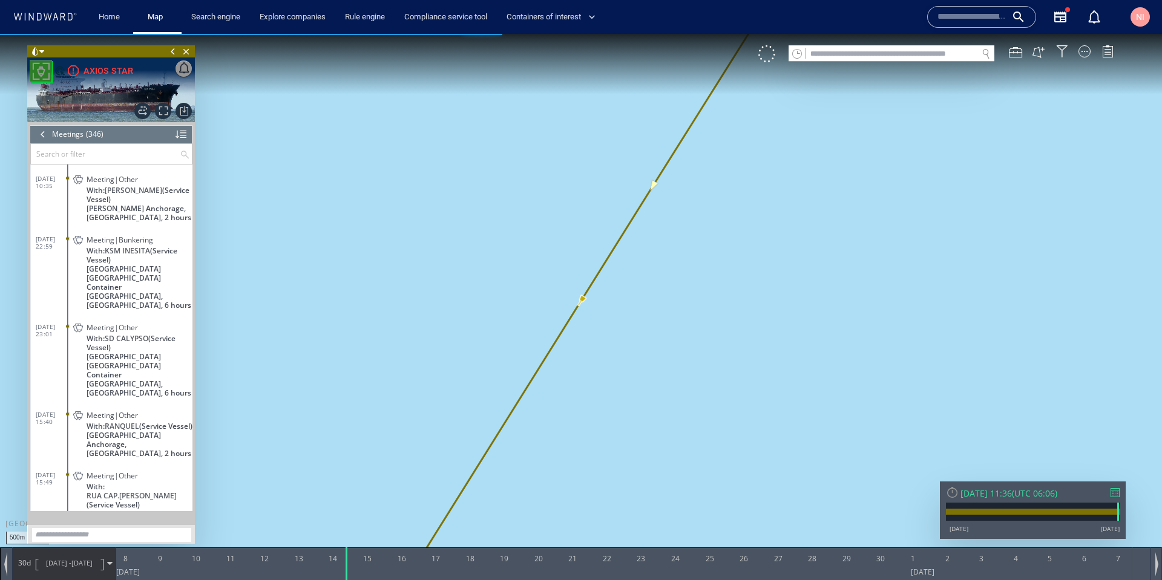
click at [47, 134] on div at bounding box center [42, 134] width 13 height 18
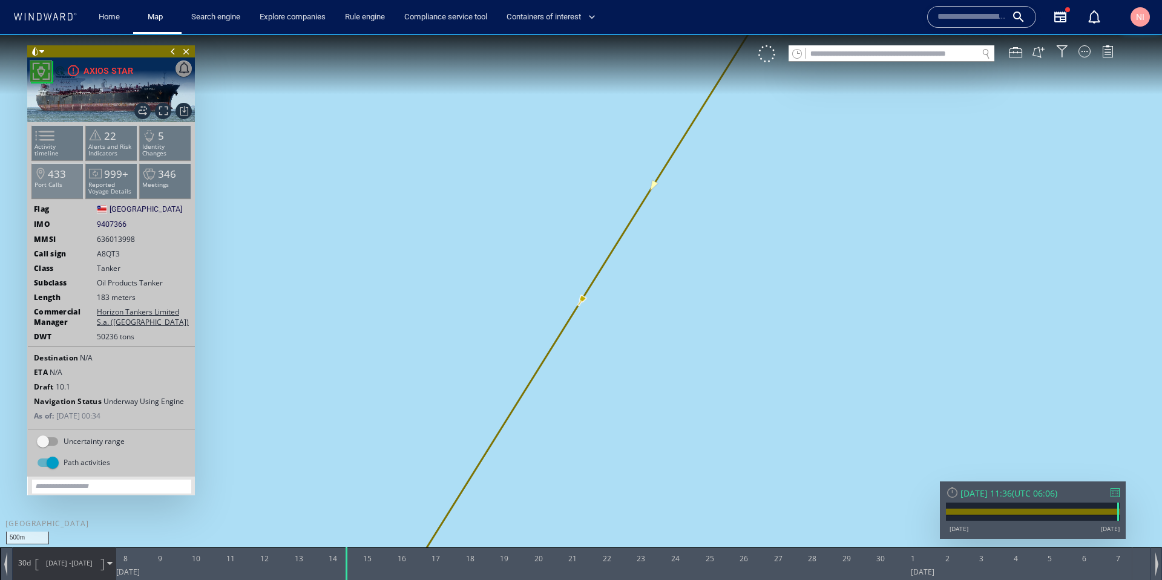
click at [53, 189] on li "433 Port Calls" at bounding box center [57, 180] width 51 height 35
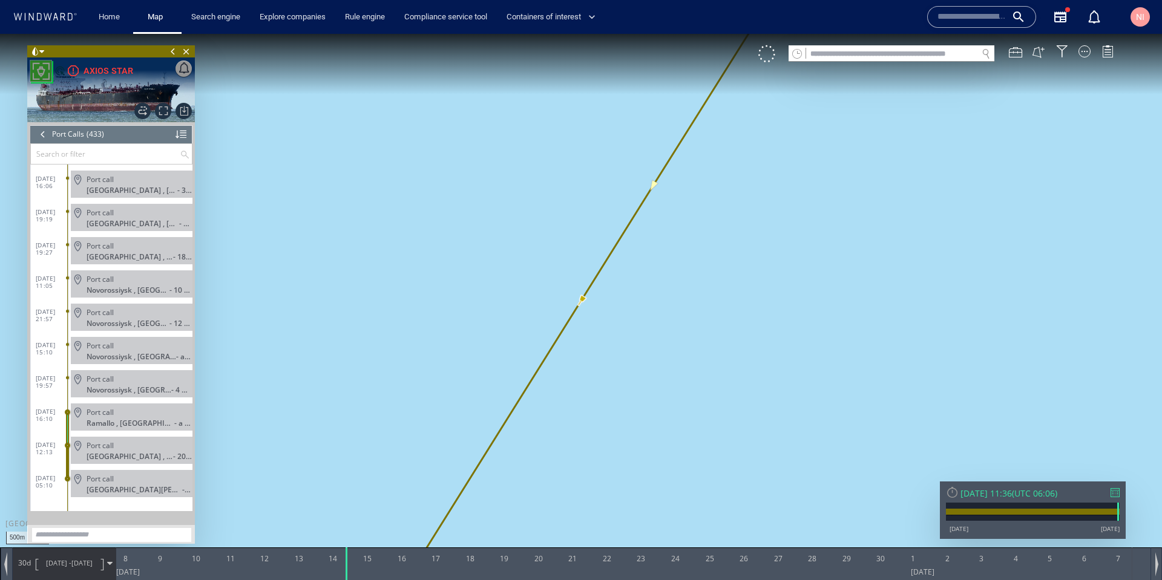
scroll to position [14077, 0]
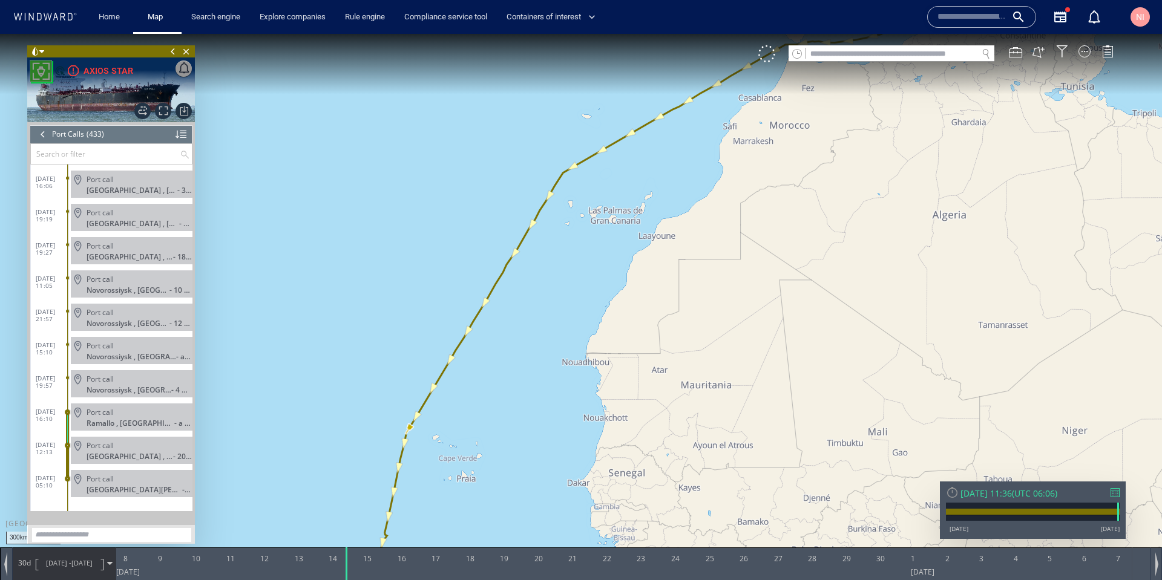
drag, startPoint x: 703, startPoint y: 344, endPoint x: 470, endPoint y: 438, distance: 250.6
click at [470, 438] on canvas "Map" at bounding box center [581, 301] width 1162 height 534
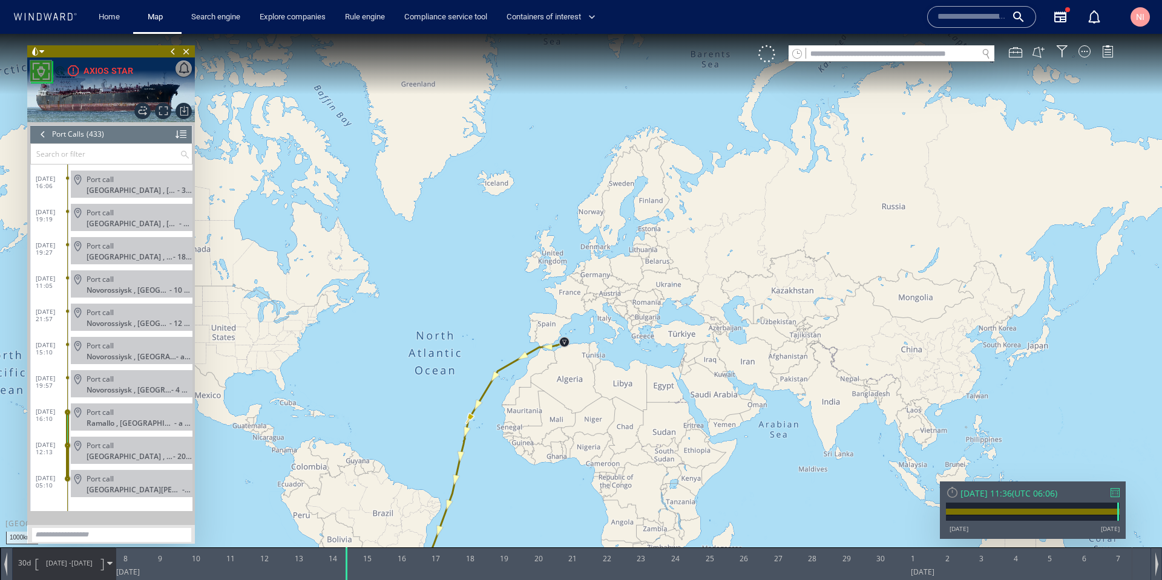
drag, startPoint x: 459, startPoint y: 413, endPoint x: 528, endPoint y: 202, distance: 222.6
click at [528, 202] on canvas "Map" at bounding box center [581, 301] width 1162 height 534
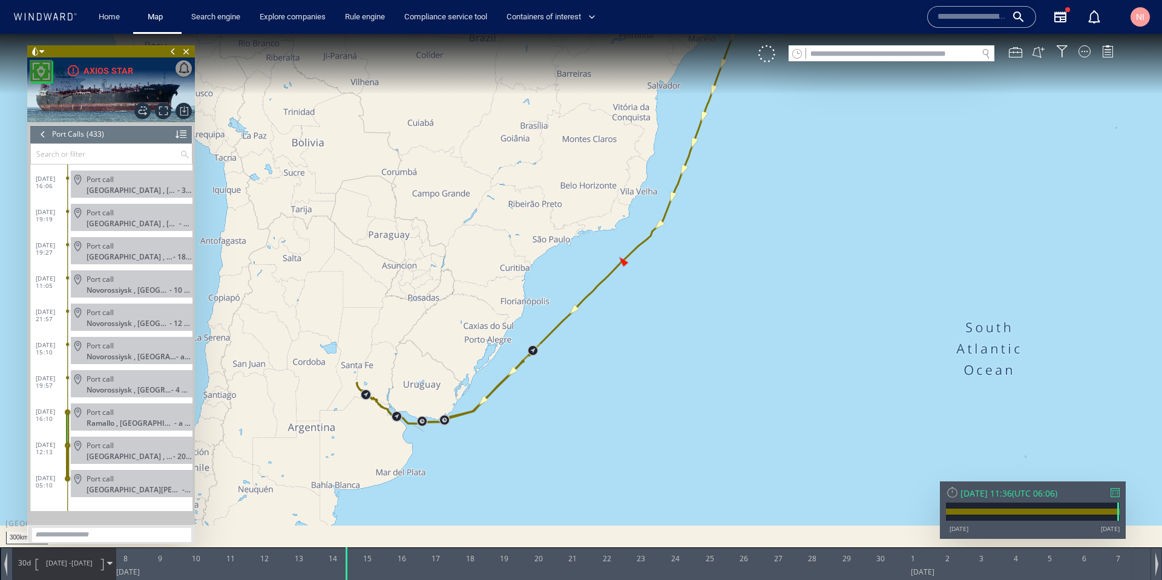
drag, startPoint x: 314, startPoint y: 439, endPoint x: 474, endPoint y: 385, distance: 168.6
click at [474, 385] on canvas "Map" at bounding box center [581, 301] width 1162 height 534
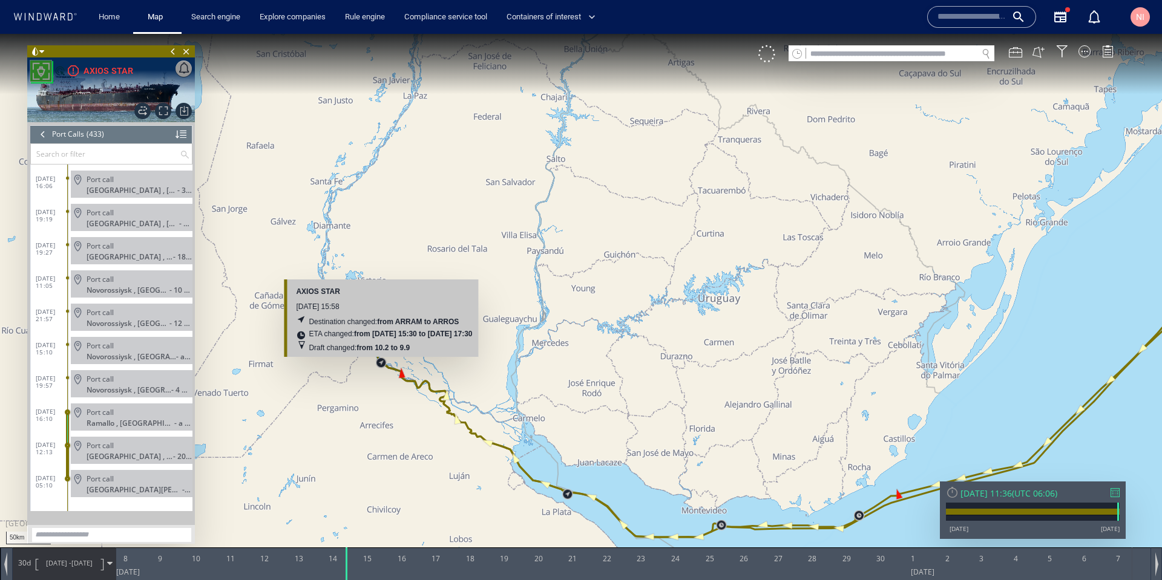
scroll to position [-1, 0]
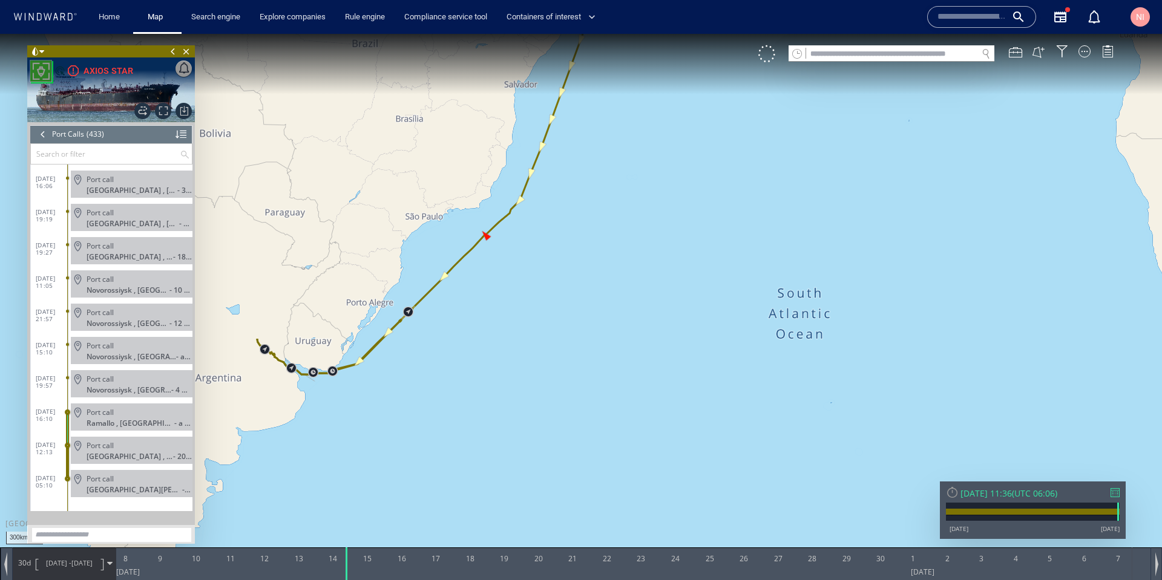
scroll to position [14077, 0]
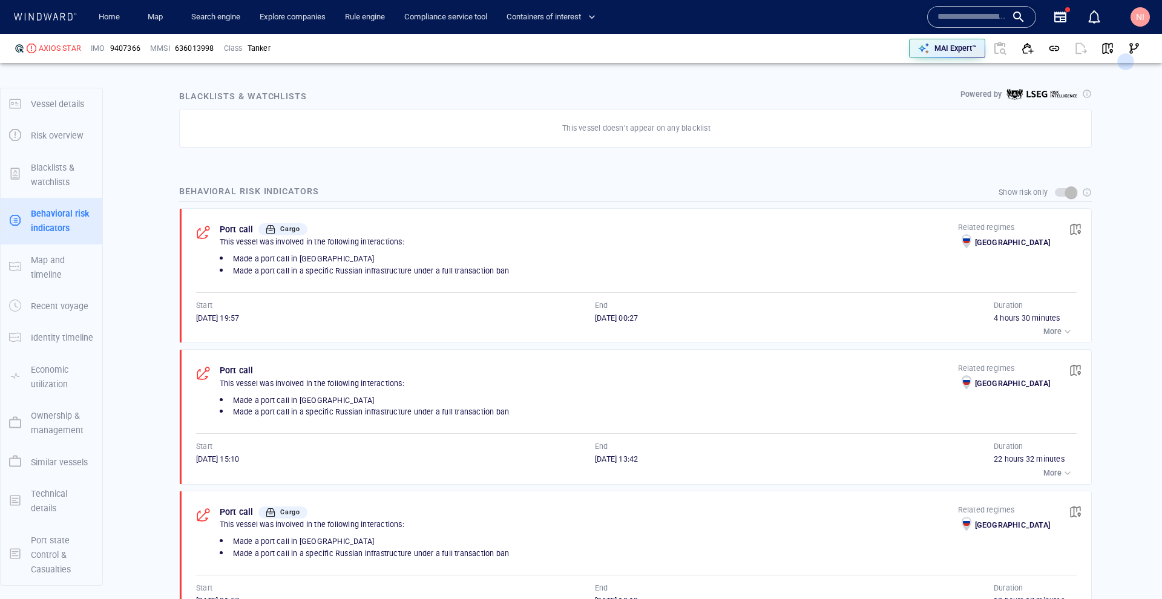
scroll to position [810, 0]
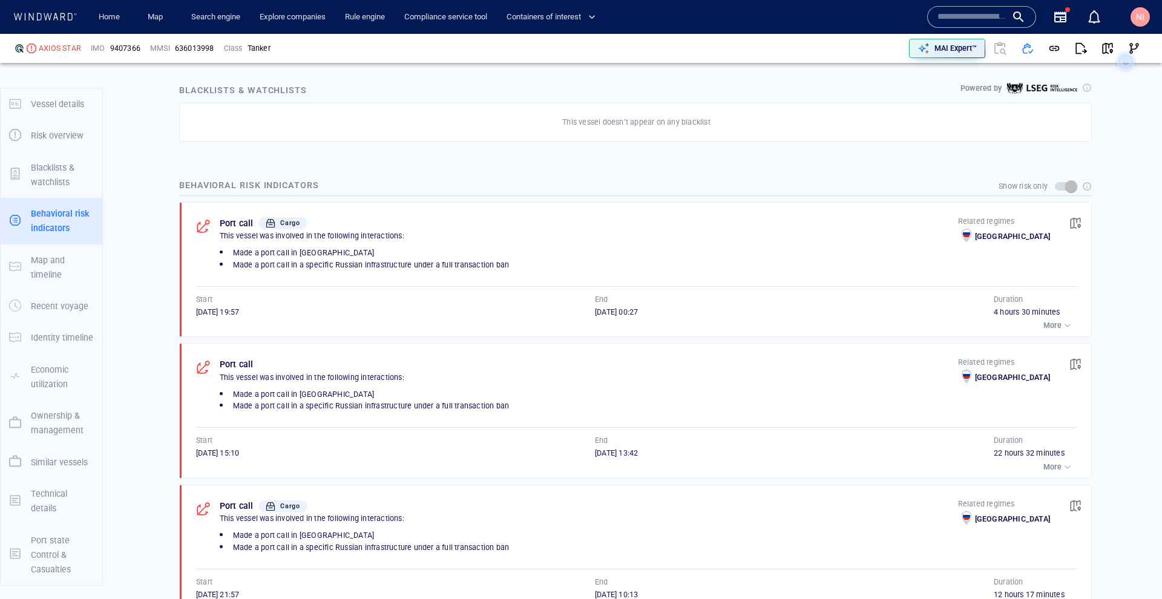
scroll to position [165625, 0]
click at [1061, 461] on div "button" at bounding box center [1067, 467] width 12 height 12
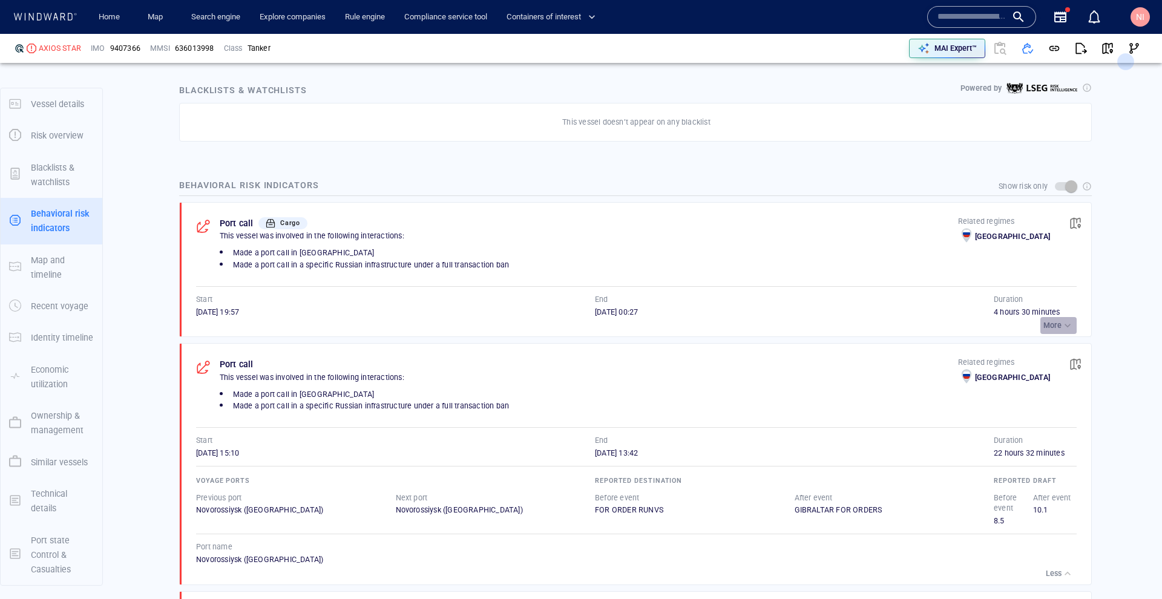
click at [1061, 320] on div "button" at bounding box center [1067, 326] width 12 height 12
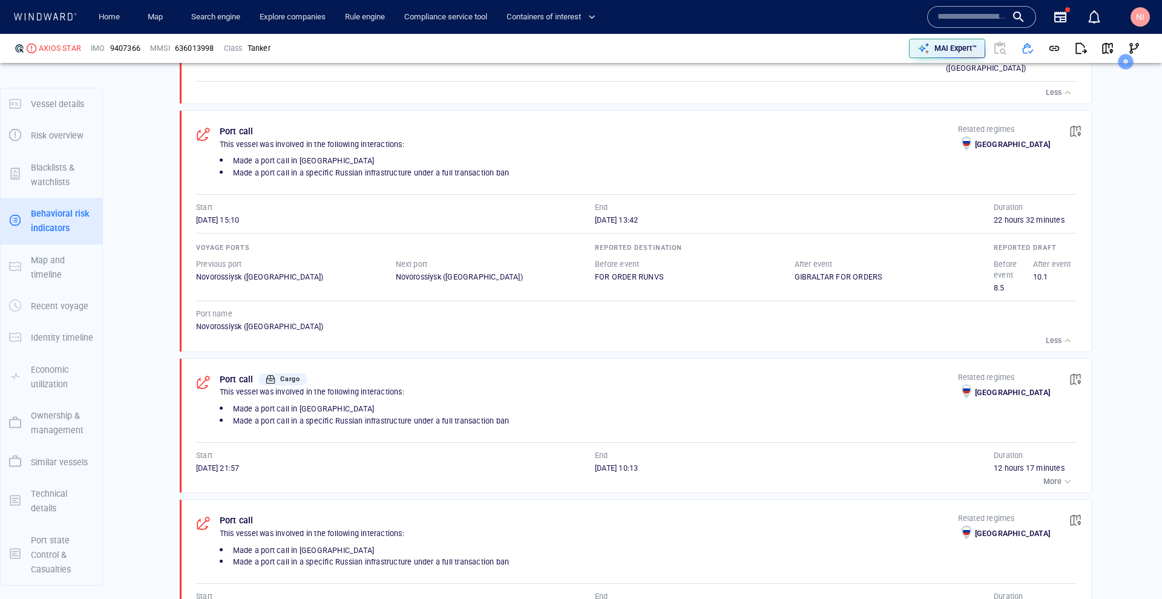
scroll to position [1218, 0]
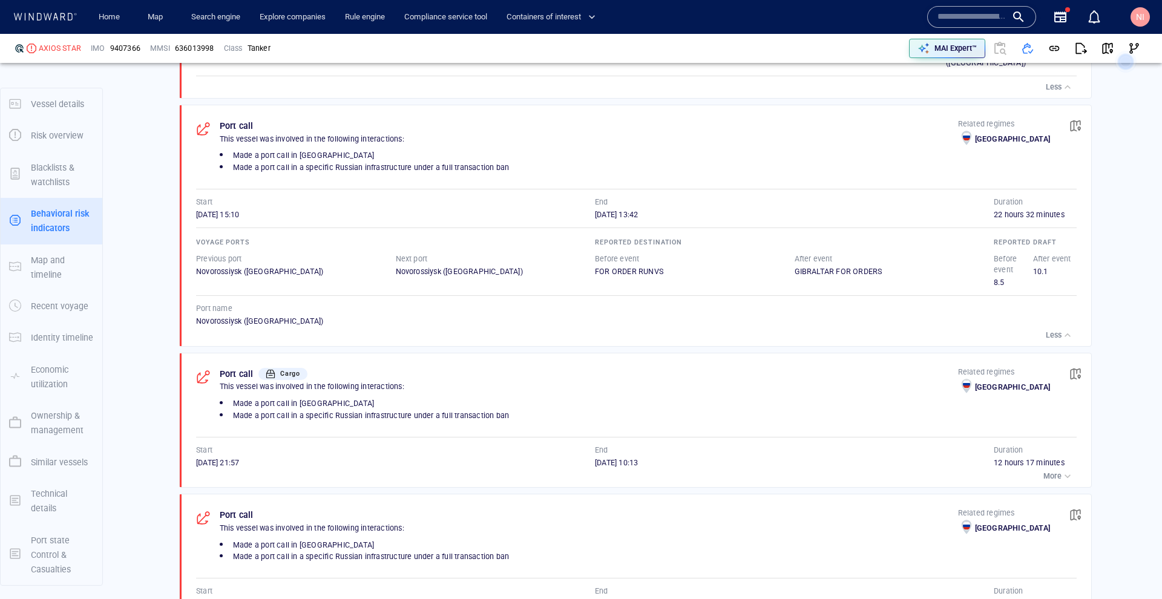
click at [1032, 468] on div "More" at bounding box center [636, 476] width 880 height 17
click at [1043, 471] on p "More" at bounding box center [1052, 476] width 18 height 11
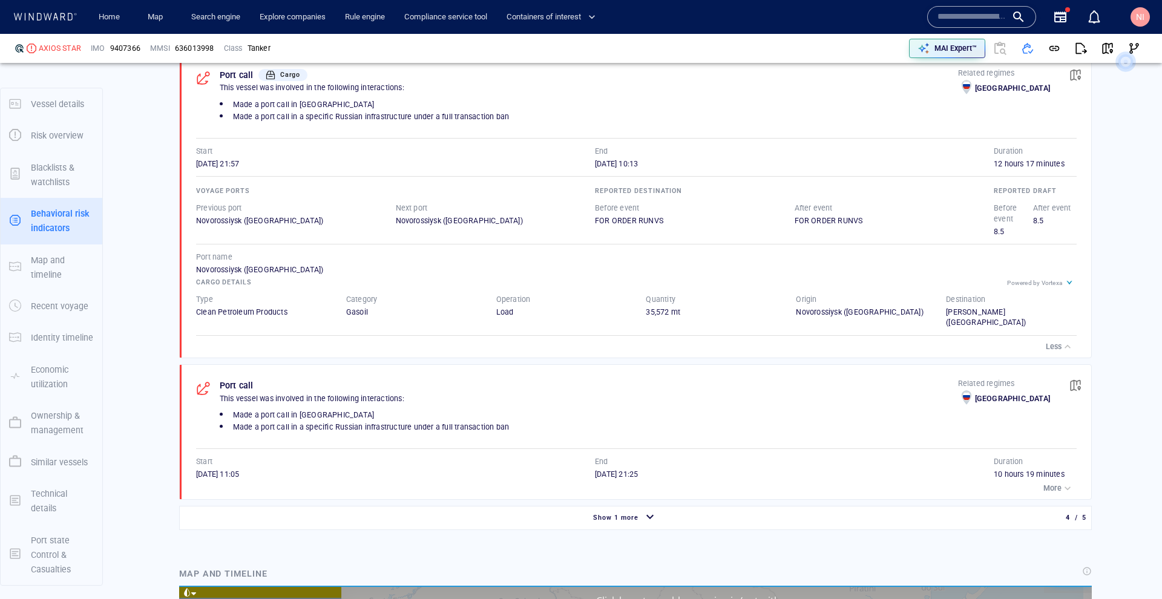
scroll to position [1540, 0]
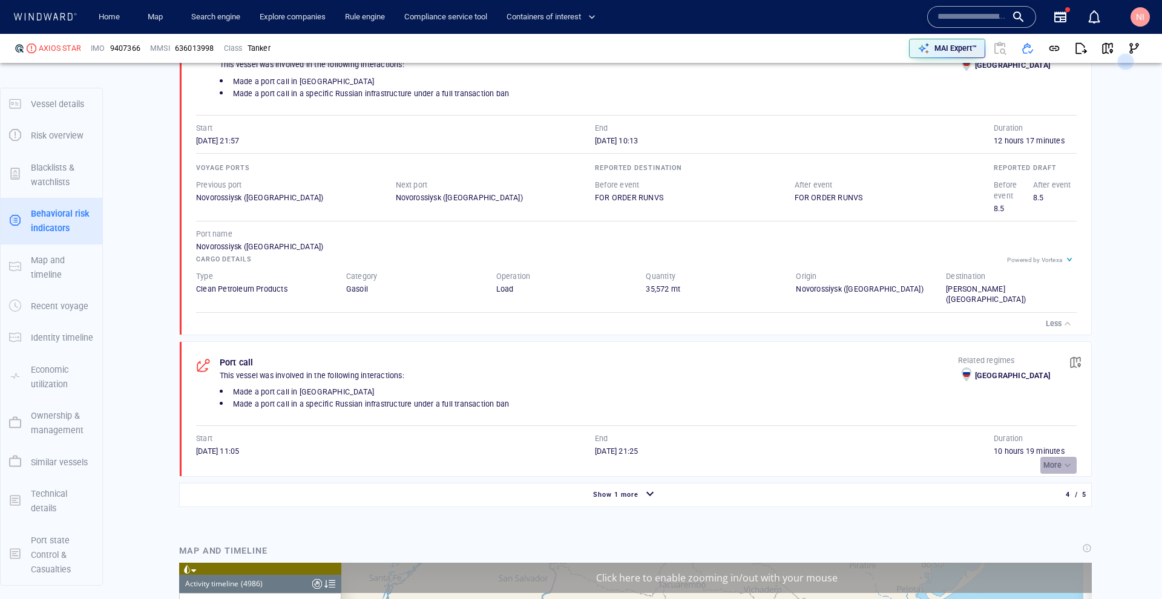
click at [1061, 459] on div "button" at bounding box center [1067, 465] width 12 height 12
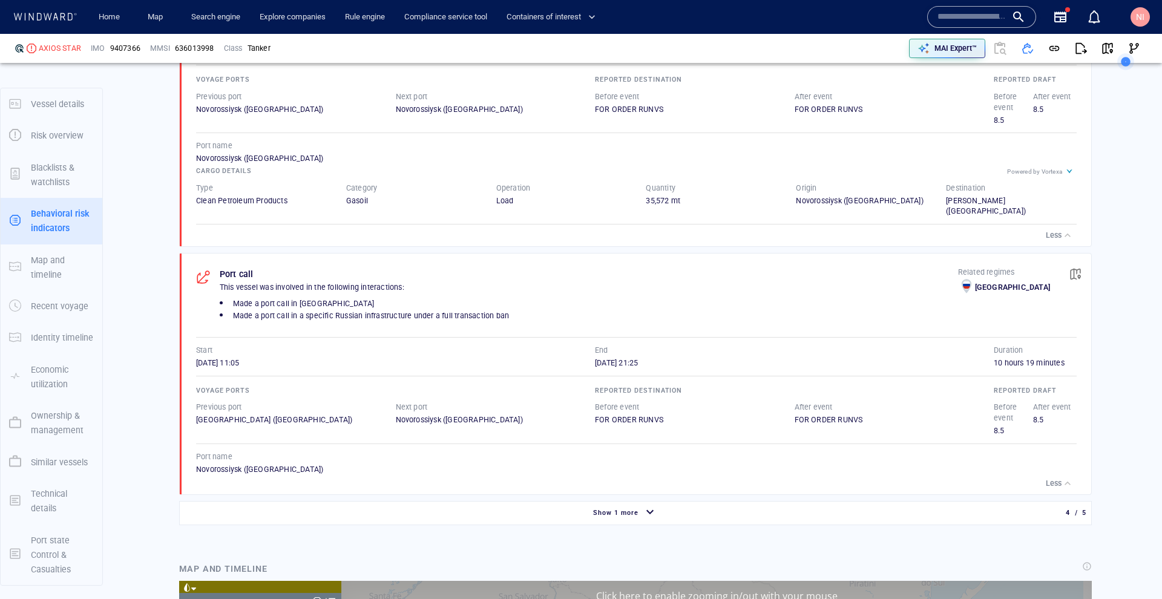
scroll to position [1671, 0]
